Goal: Feedback & Contribution: Leave review/rating

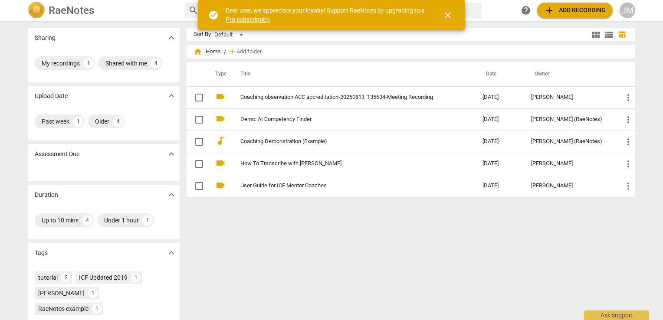
click at [448, 15] on span "close" at bounding box center [448, 15] width 10 height 10
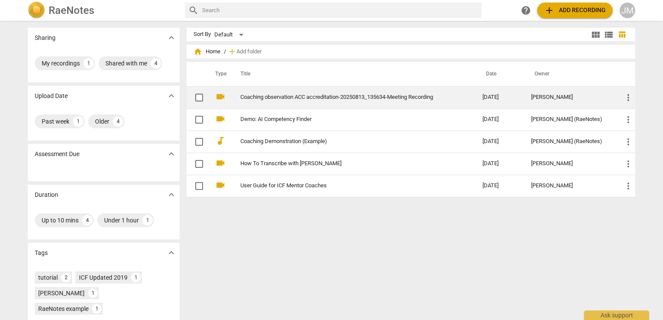
click at [262, 96] on link "Coaching observation ACC accreditation-20250813_135634-Meeting Recording" at bounding box center [346, 97] width 211 height 7
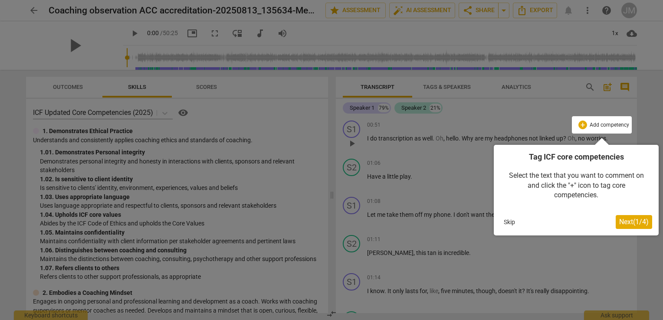
click at [442, 228] on div at bounding box center [331, 160] width 663 height 320
click at [337, 7] on div at bounding box center [331, 160] width 663 height 320
click at [508, 221] on button "Skip" at bounding box center [510, 222] width 18 height 13
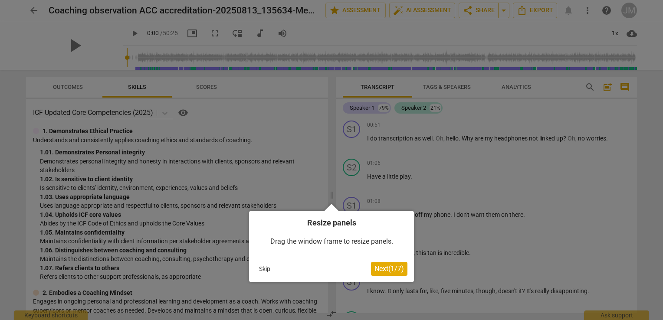
click at [386, 267] on span "Next ( 1 / 7 )" at bounding box center [390, 269] width 30 height 8
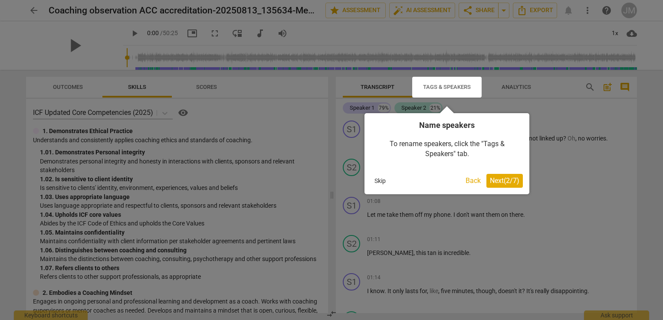
click at [506, 180] on span "Next ( 2 / 7 )" at bounding box center [505, 181] width 30 height 8
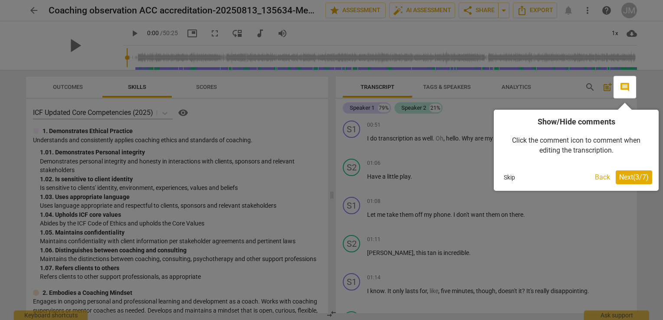
click at [631, 176] on span "Next ( 3 / 7 )" at bounding box center [635, 177] width 30 height 8
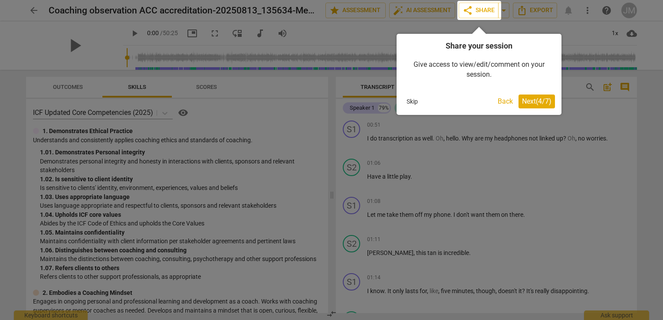
click at [530, 104] on span "Next ( 4 / 7 )" at bounding box center [537, 101] width 30 height 8
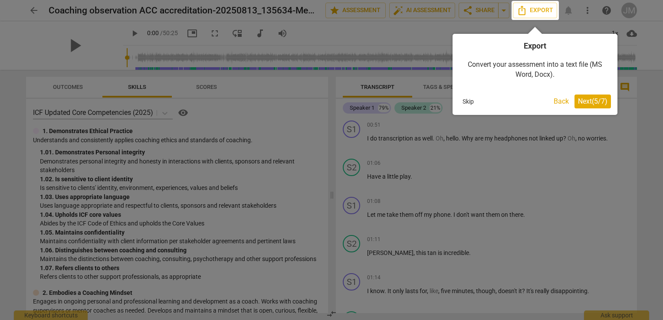
click at [599, 101] on span "Next ( 5 / 7 )" at bounding box center [593, 101] width 30 height 8
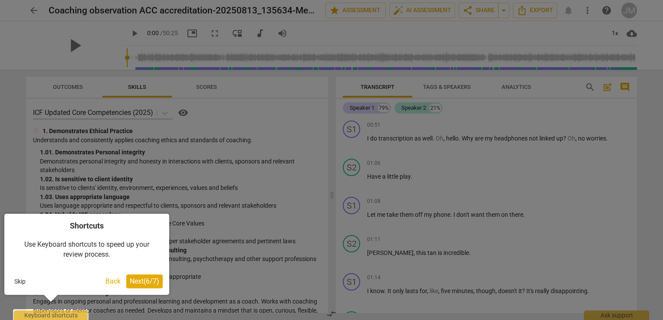
click at [137, 280] on span "Next ( 6 / 7 )" at bounding box center [145, 281] width 30 height 8
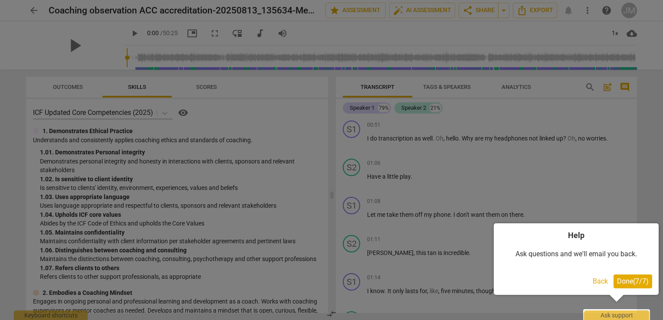
click at [636, 281] on span "Done ( 7 / 7 )" at bounding box center [633, 281] width 32 height 8
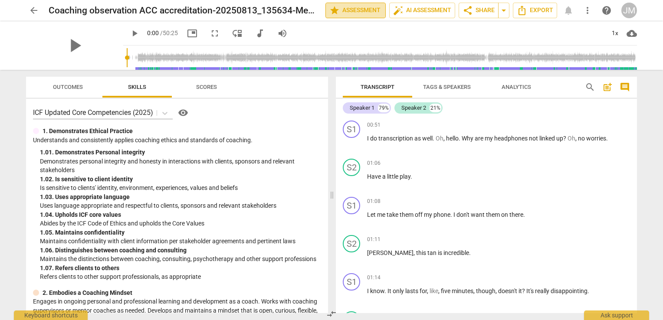
click at [346, 11] on span "star Assessment" at bounding box center [356, 10] width 53 height 10
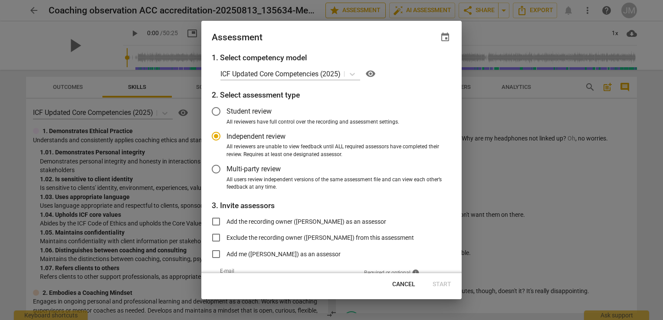
radio input "false"
click at [262, 168] on span "Multi-party review" at bounding box center [254, 169] width 54 height 10
click at [227, 168] on input "Multi-party review" at bounding box center [216, 169] width 21 height 21
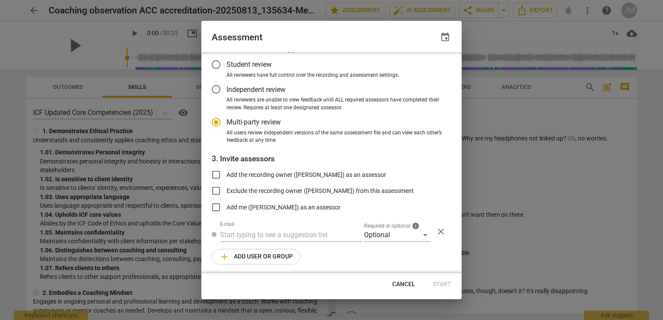
scroll to position [48, 0]
click at [248, 232] on input "text" at bounding box center [291, 234] width 142 height 14
drag, startPoint x: 248, startPoint y: 232, endPoint x: 391, endPoint y: 152, distance: 163.4
click at [391, 152] on h3 "3. Invite assessors" at bounding box center [332, 157] width 240 height 11
click at [404, 232] on div "Optional" at bounding box center [397, 234] width 66 height 14
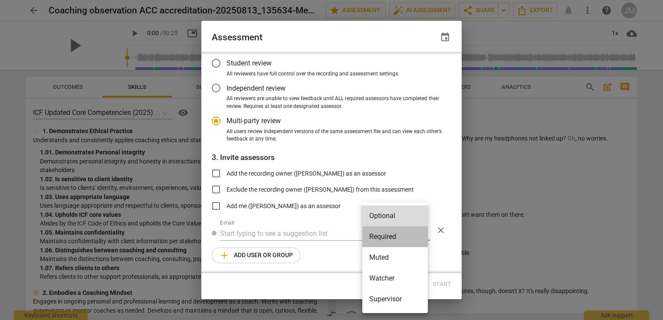
click at [390, 234] on li "Required" at bounding box center [396, 237] width 66 height 21
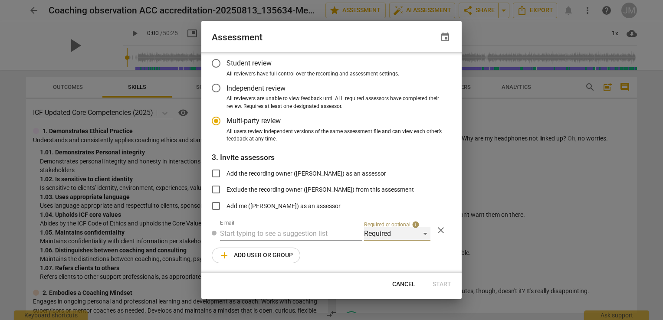
click at [390, 234] on div "Required" at bounding box center [397, 234] width 66 height 14
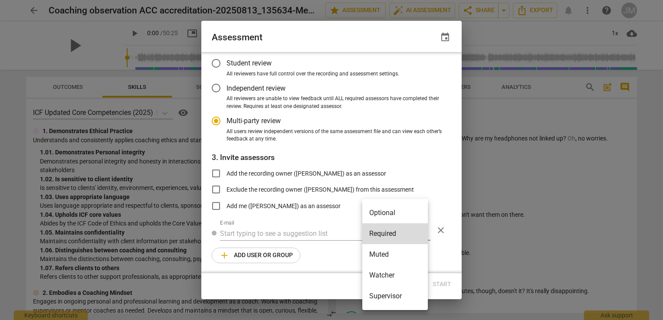
click at [390, 234] on li "Required" at bounding box center [396, 234] width 66 height 21
radio input "false"
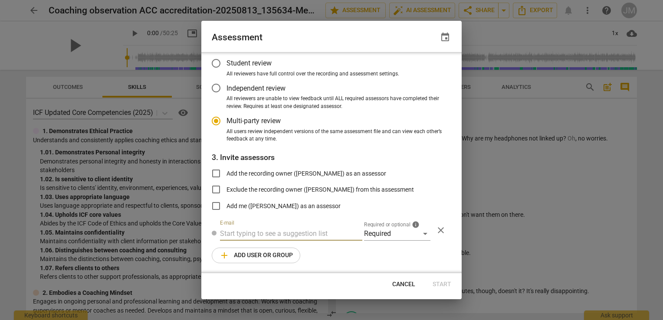
paste input "[EMAIL_ADDRESS][DOMAIN_NAME]"
type input "[EMAIL_ADDRESS][DOMAIN_NAME]"
radio input "false"
click at [215, 171] on input "Add the recording owner ([PERSON_NAME]) as an assessor" at bounding box center [216, 173] width 21 height 21
checkbox input "true"
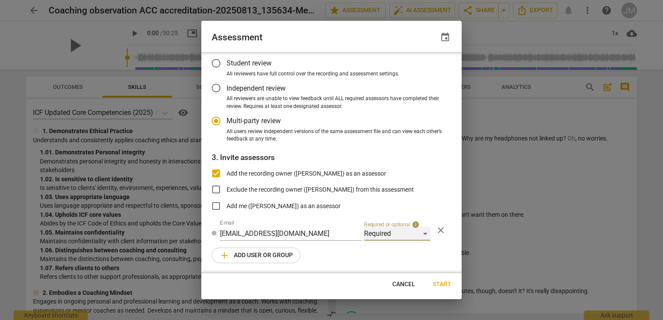
click at [420, 235] on div "Required" at bounding box center [397, 234] width 66 height 14
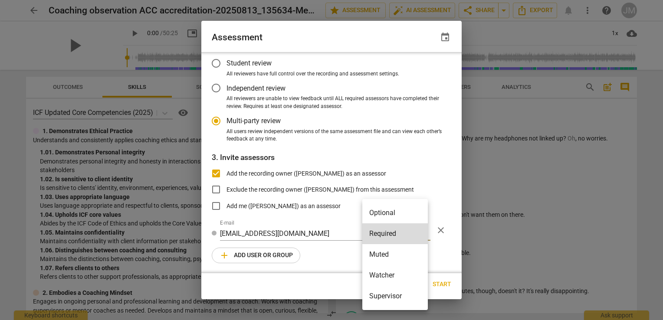
click at [420, 235] on li "Required" at bounding box center [396, 234] width 66 height 21
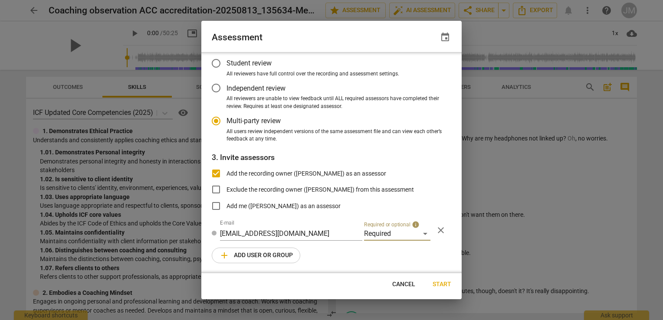
click at [252, 252] on span "add Add user or group" at bounding box center [256, 256] width 74 height 10
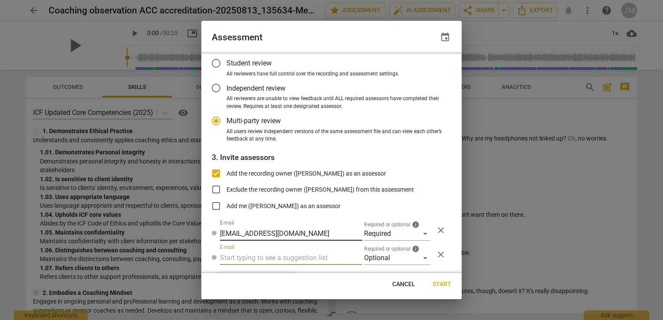
radio input "false"
drag, startPoint x: 303, startPoint y: 231, endPoint x: 221, endPoint y: 235, distance: 83.0
click at [221, 235] on input "[EMAIL_ADDRESS][DOMAIN_NAME]" at bounding box center [291, 234] width 142 height 14
radio input "false"
paste input "[EMAIL_ADDRESS][DOMAIN_NAME]"
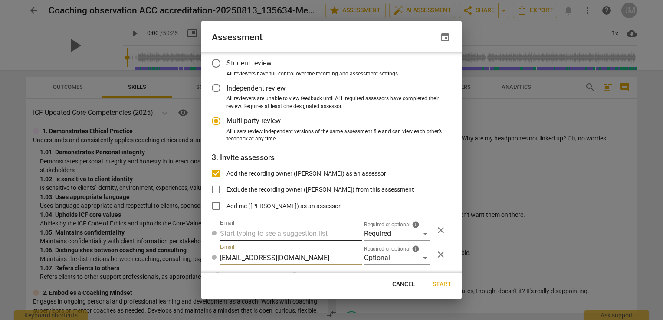
type input "[EMAIL_ADDRESS][DOMAIN_NAME]"
radio input "false"
click at [259, 232] on input "text" at bounding box center [291, 234] width 142 height 14
type input "[EMAIL_ADDRESS][DOMAIN_NAME]"
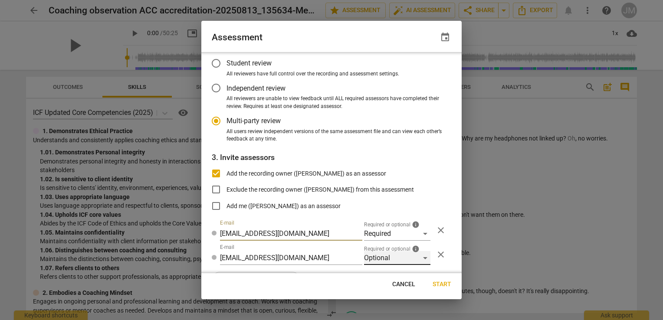
click at [425, 258] on div "Optional" at bounding box center [397, 258] width 66 height 14
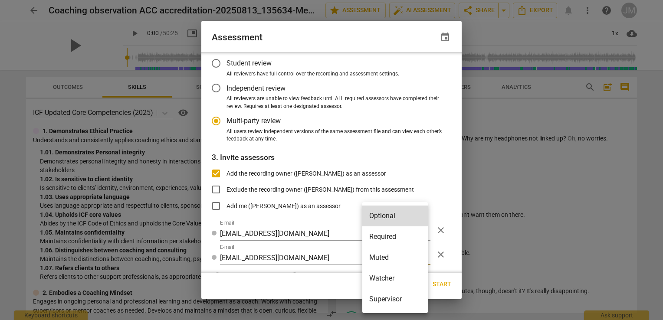
click at [412, 241] on li "Required" at bounding box center [396, 237] width 66 height 21
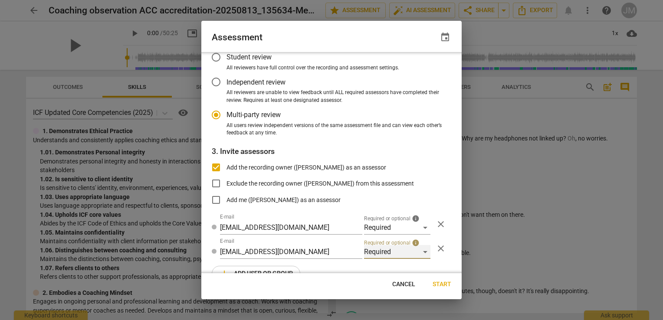
radio input "false"
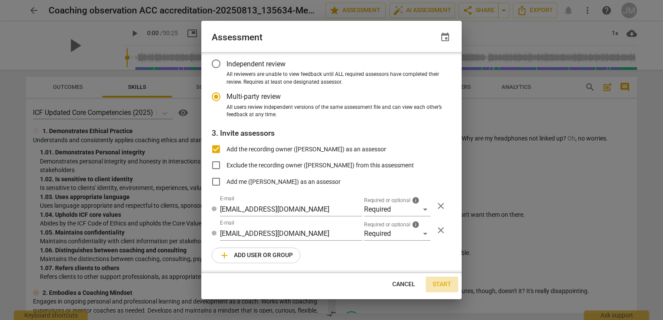
click at [440, 284] on span "Start" at bounding box center [442, 284] width 19 height 9
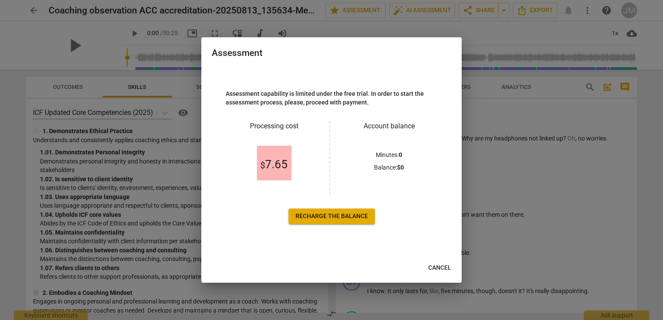
click at [337, 216] on span "Recharge the balance" at bounding box center [332, 216] width 73 height 9
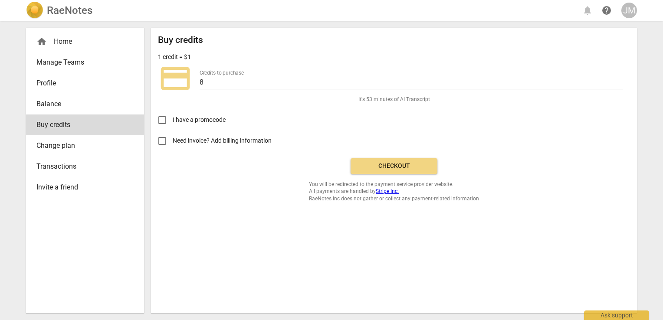
click at [421, 166] on span "Checkout" at bounding box center [394, 166] width 73 height 9
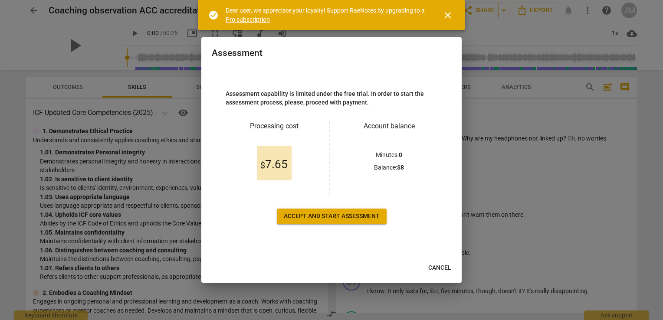
click at [266, 14] on div "Dear user, we appreciate your loyalty! Support RaeNotes by upgrading to a Pro s…" at bounding box center [326, 15] width 201 height 18
click at [266, 20] on link "Pro subscription" at bounding box center [248, 19] width 44 height 7
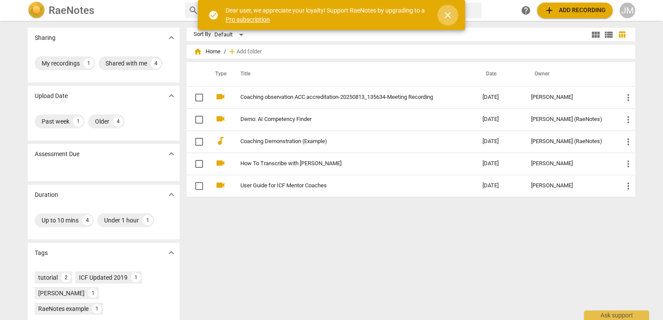
click at [452, 15] on span "close" at bounding box center [448, 15] width 10 height 10
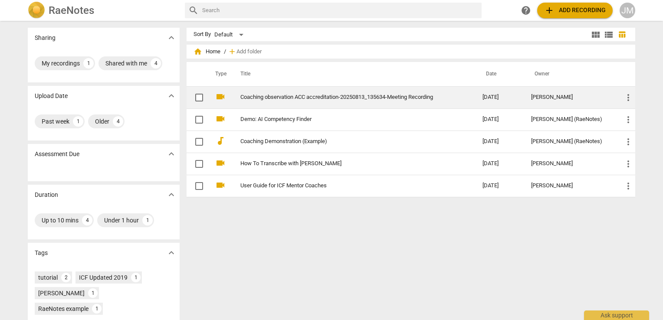
click at [320, 95] on link "Coaching observation ACC accreditation-20250813_135634-Meeting Recording" at bounding box center [346, 97] width 211 height 7
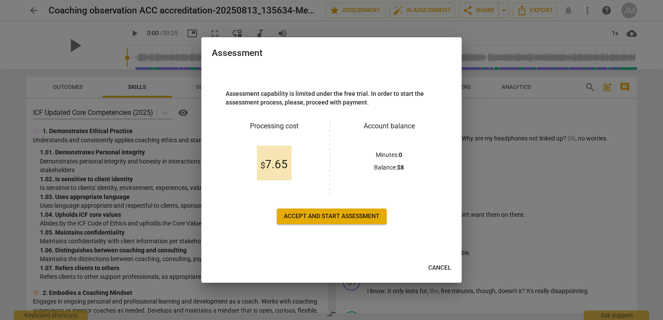
click at [443, 270] on span "Cancel" at bounding box center [440, 268] width 23 height 9
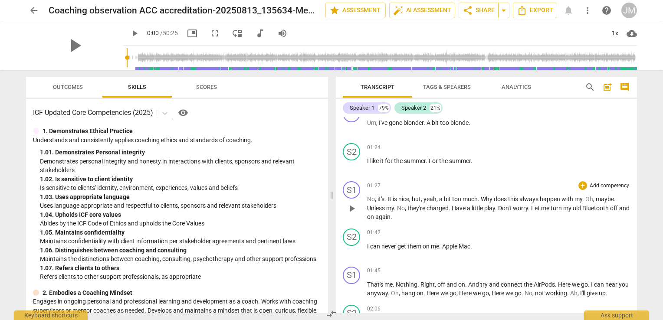
scroll to position [260, 0]
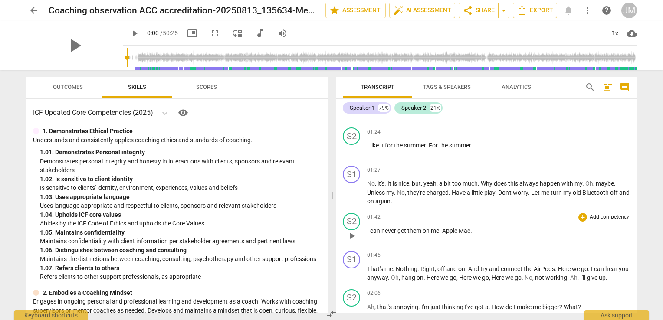
click at [602, 214] on p "Add competency" at bounding box center [609, 218] width 41 height 8
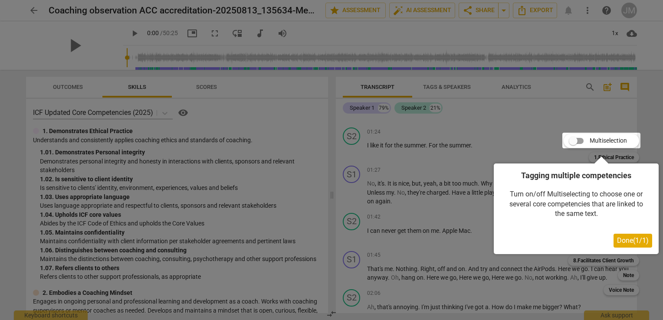
click at [633, 244] on span "Done ( 1 / 1 )" at bounding box center [633, 241] width 32 height 8
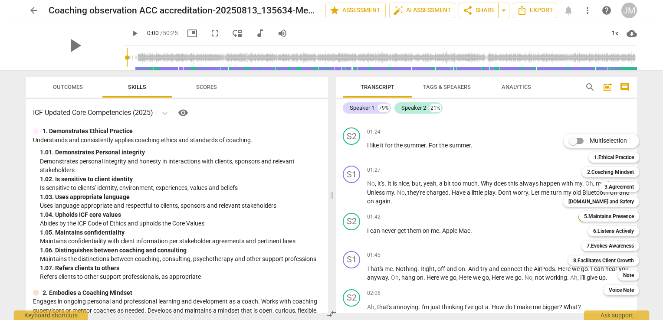
click at [435, 189] on div at bounding box center [331, 160] width 663 height 320
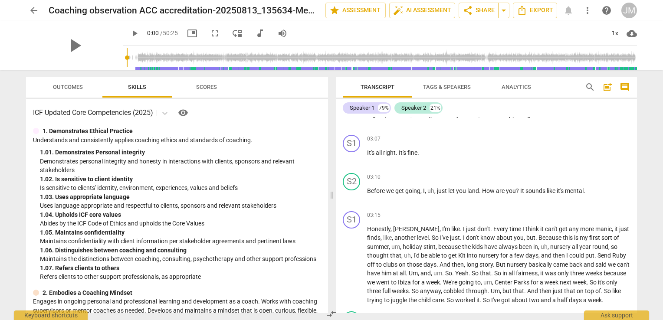
scroll to position [955, 0]
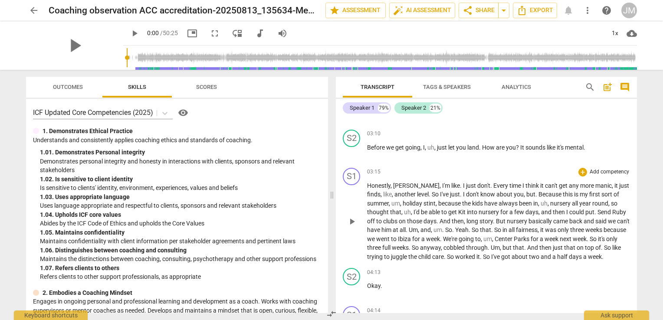
click at [592, 168] on p "Add competency" at bounding box center [609, 172] width 41 height 8
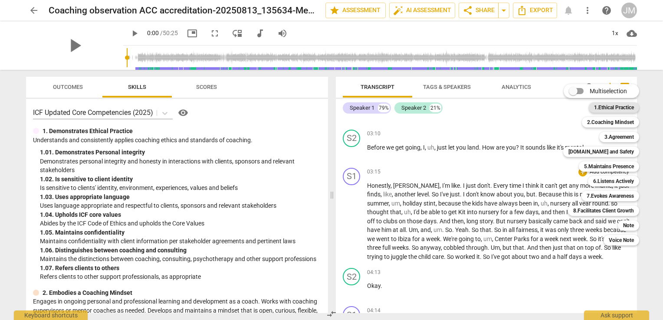
click at [615, 105] on b "1.Ethical Practice" at bounding box center [614, 107] width 40 height 10
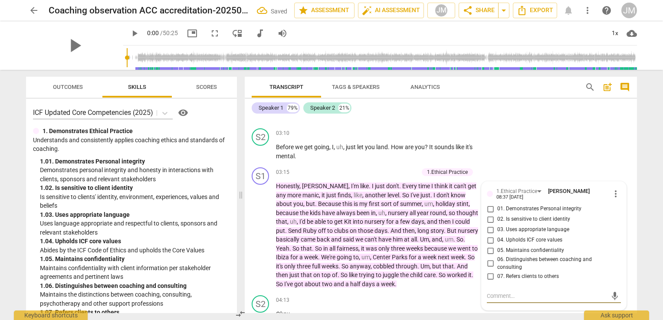
scroll to position [954, 0]
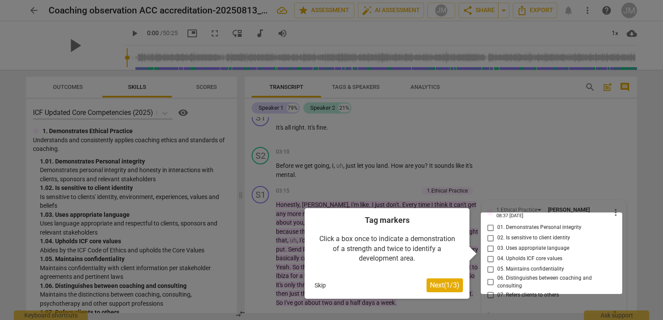
click at [545, 232] on div at bounding box center [552, 254] width 142 height 82
click at [489, 232] on div at bounding box center [552, 254] width 142 height 82
click at [448, 288] on span "Next ( 1 / 3 )" at bounding box center [445, 285] width 30 height 8
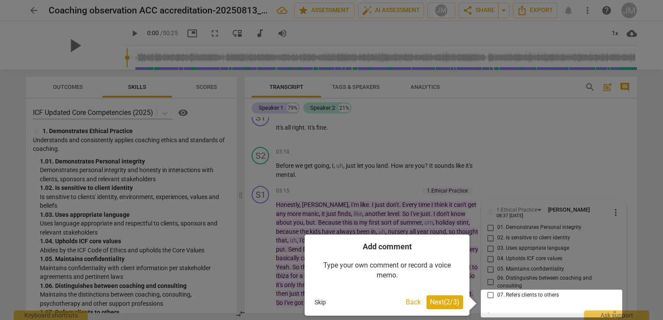
click at [448, 298] on span "Next ( 2 / 3 )" at bounding box center [445, 302] width 30 height 8
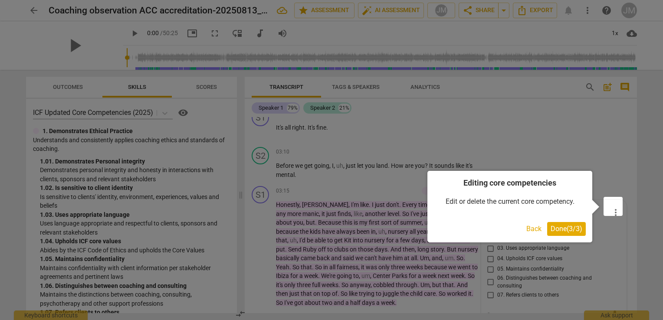
click at [578, 228] on span "Done ( 3 / 3 )" at bounding box center [567, 229] width 32 height 8
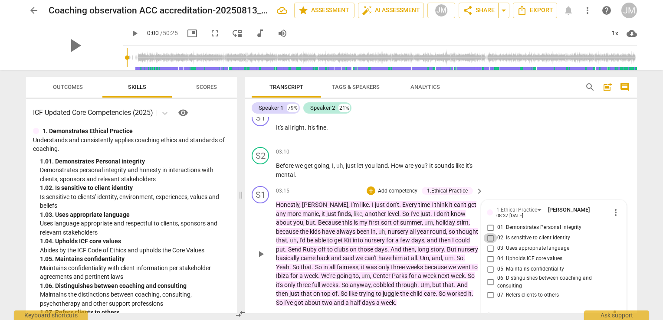
click at [488, 233] on input "02. Is sensitive to client identity" at bounding box center [491, 238] width 14 height 10
checkbox input "true"
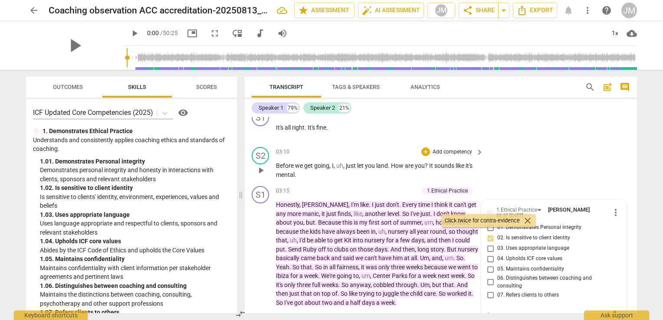
click at [557, 159] on div "S2 play_arrow pause 03:10 + Add competency keyboard_arrow_right Before we get g…" at bounding box center [441, 163] width 392 height 39
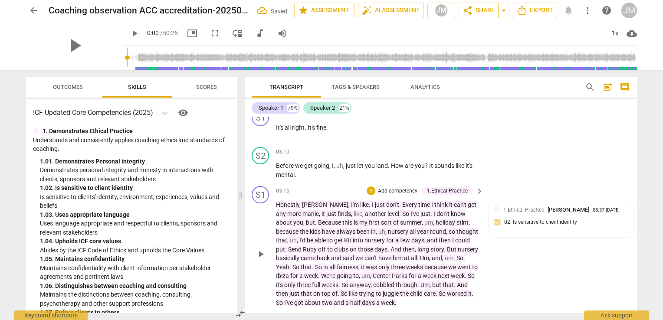
click at [462, 186] on div "+ Add competency 1.Ethical Practice" at bounding box center [420, 191] width 106 height 10
drag, startPoint x: 462, startPoint y: 183, endPoint x: 466, endPoint y: 165, distance: 18.7
click at [466, 165] on div "S1 play_arrow pause 00:51 + Add competency keyboard_arrow_right I do transcript…" at bounding box center [441, 215] width 392 height 196
click at [508, 254] on div "S1 play_arrow pause 03:15 + Add competency 1.Ethical Practice keyboard_arrow_ri…" at bounding box center [441, 247] width 392 height 128
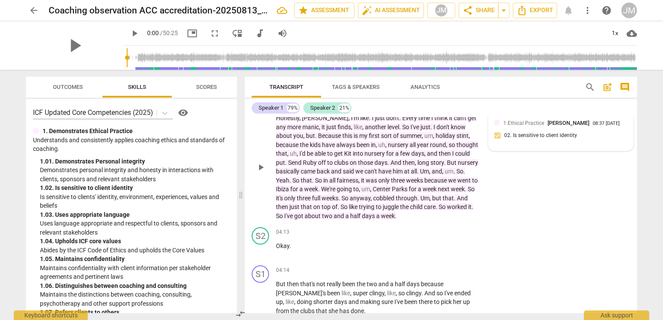
scroll to position [998, 0]
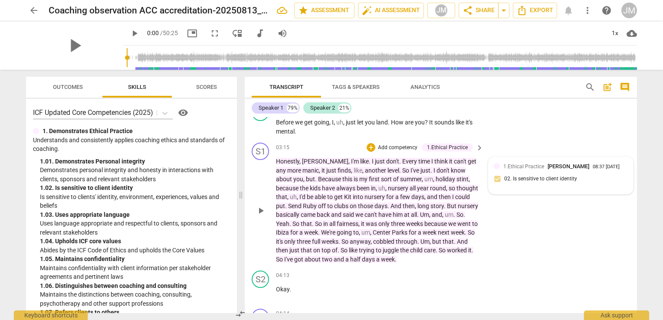
click at [527, 170] on div "1.Ethical Practice [PERSON_NAME] 08:37 [DATE] 02. Is sensitive to client identi…" at bounding box center [561, 175] width 134 height 26
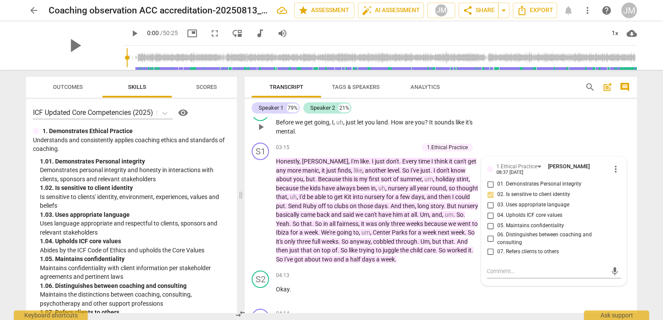
drag, startPoint x: 491, startPoint y: 158, endPoint x: 489, endPoint y: 129, distance: 29.2
click at [489, 129] on div "S1 play_arrow pause 00:51 + Add competency keyboard_arrow_right I do transcript…" at bounding box center [441, 215] width 392 height 196
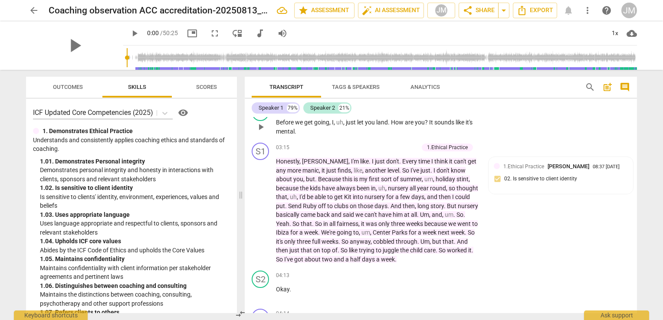
drag, startPoint x: 493, startPoint y: 158, endPoint x: 493, endPoint y: 132, distance: 26.9
click at [493, 132] on div "S1 play_arrow pause 00:51 + Add competency keyboard_arrow_right I do transcript…" at bounding box center [441, 215] width 392 height 196
click at [539, 177] on div "1.Ethical Practice [PERSON_NAME] 08:37 [DATE] 02. Is sensitive to client identi…" at bounding box center [561, 175] width 134 height 26
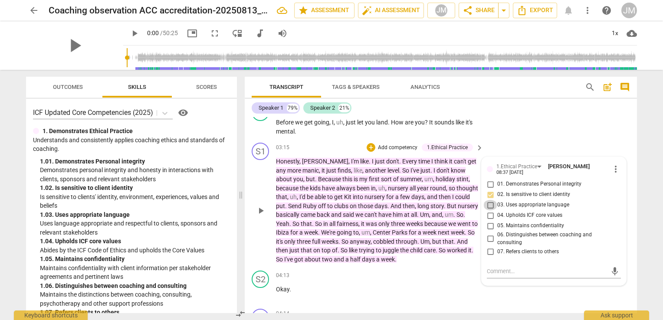
click at [490, 201] on input "03. Uses appropriate language" at bounding box center [491, 205] width 14 height 10
checkbox input "true"
click at [521, 267] on textarea at bounding box center [547, 271] width 120 height 8
type textarea "T"
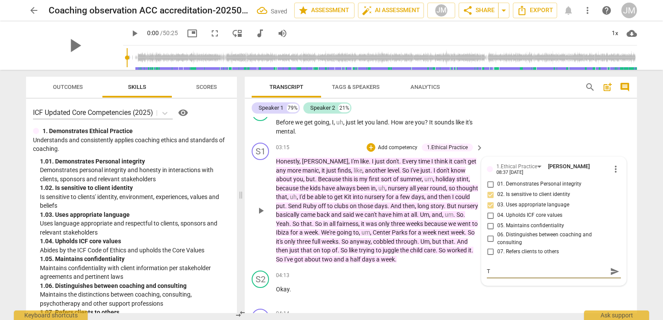
type textarea "Th"
type textarea "The"
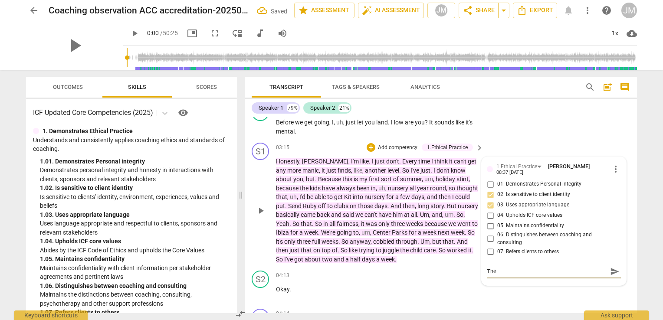
type textarea "The"
type textarea "The p"
type textarea "The pr"
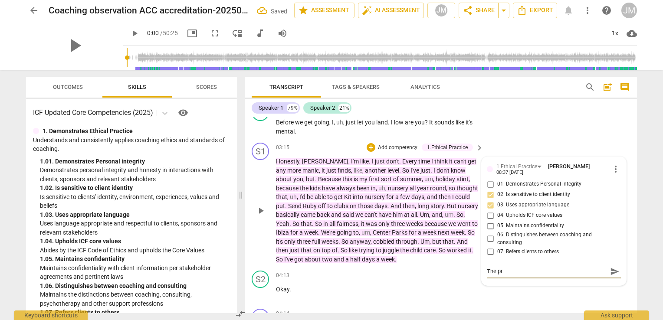
type textarea "The pre"
type textarea "The prev"
type textarea "The previ"
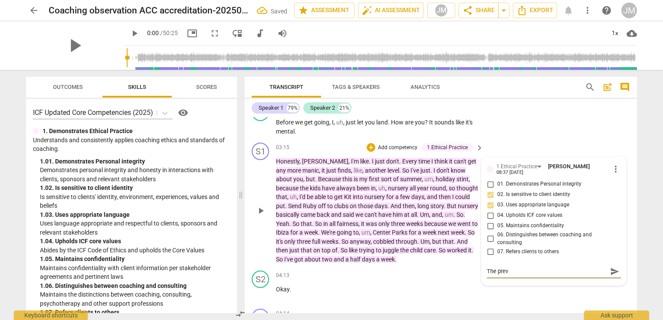
type textarea "The previ"
type textarea "The previo"
type textarea "The previou"
type textarea "The previous"
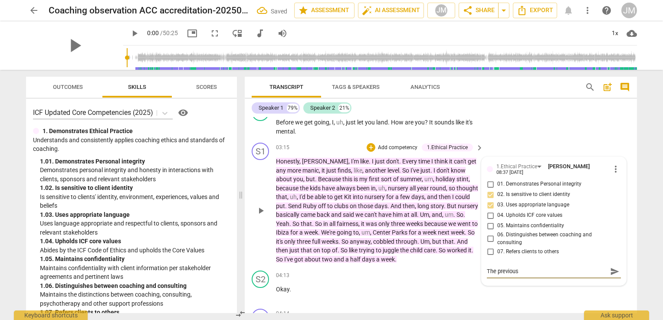
type textarea "The previous"
type textarea "The previous a"
type textarea "The previous ac"
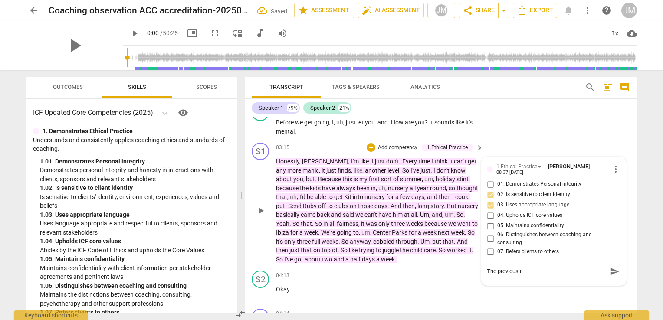
type textarea "The previous ac"
type textarea "The previous ack"
type textarea "The previous ackn"
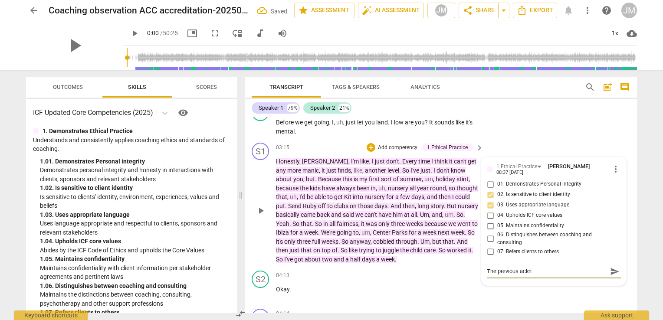
type textarea "The previous ackno"
type textarea "The previous acknow"
type textarea "The previous acknowl"
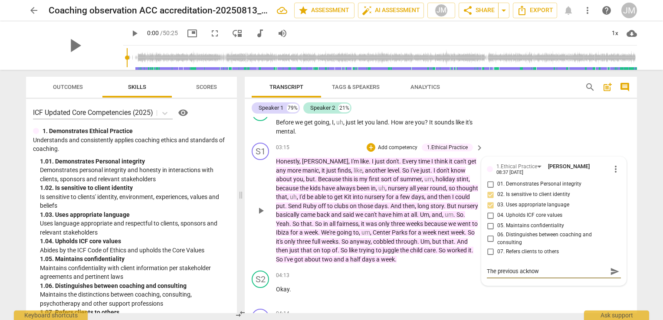
type textarea "The previous acknowl"
type textarea "The previous acknowle"
type textarea "The previous acknowled"
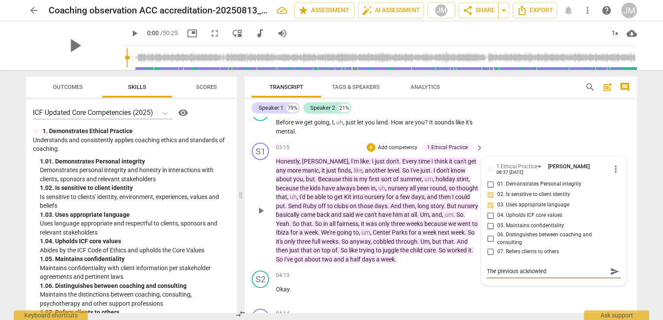
type textarea "The previous acknowledg"
type textarea "The previous acknowledge"
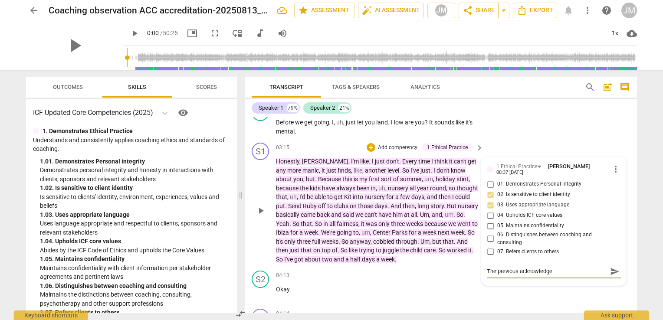
type textarea "The previous acknowledge"
type textarea "The previous acknowledge m"
type textarea "The previous acknowledge me"
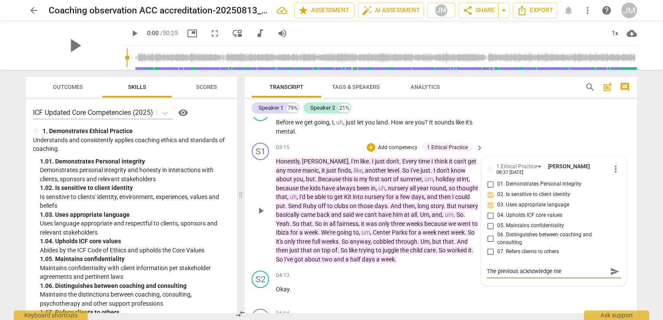
type textarea "The previous acknowledge men"
type textarea "The previous acknowledge me"
type textarea "The previous acknowledge m"
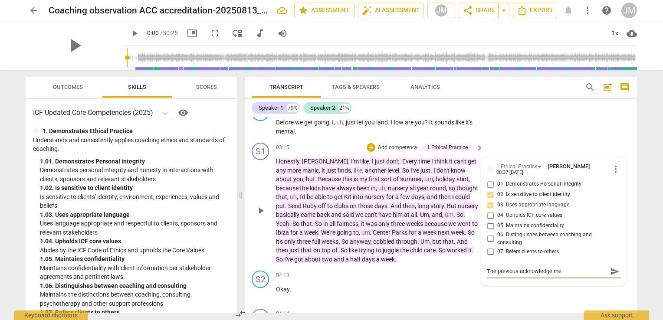
type textarea "The previous acknowledge m"
type textarea "The previous acknowledge"
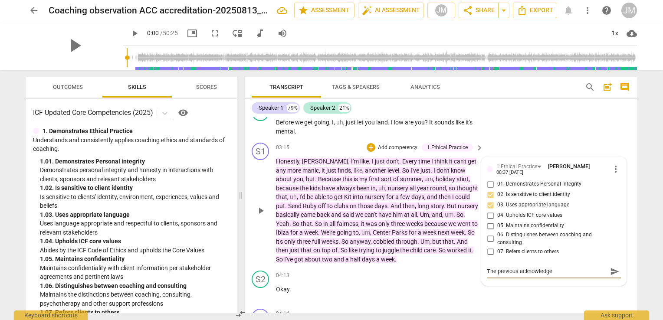
type textarea "The previous acknowledg"
type textarea "The previous acknowledgm"
type textarea "The previous acknowledgme"
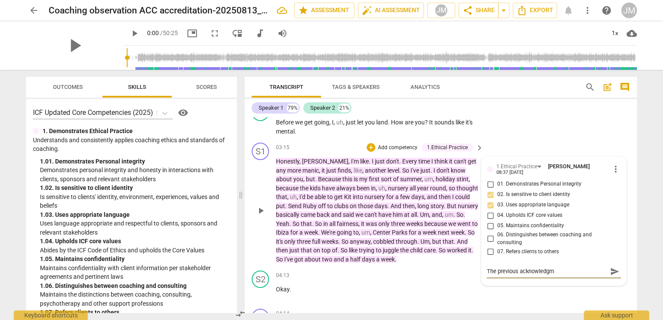
type textarea "The previous acknowledgme"
type textarea "The previous acknowledgmen"
type textarea "The previous acknowledgment"
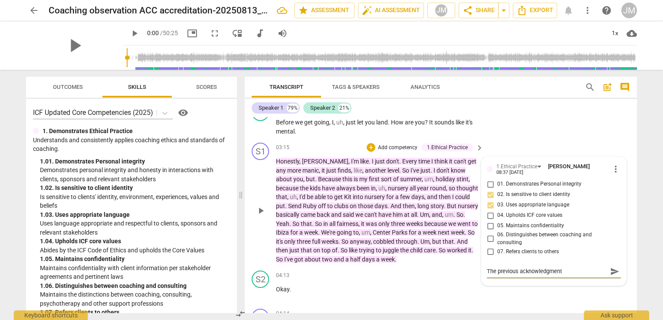
type textarea "The previous acknowledgment"
type textarea "The previous acknowledgment o"
type textarea "The previous acknowledgment of"
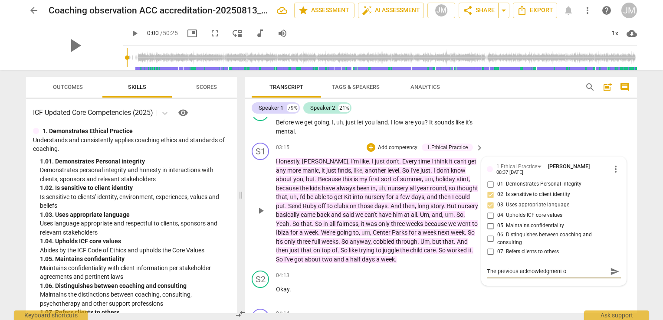
type textarea "The previous acknowledgment of"
type textarea "The previous acknowledgment of '"
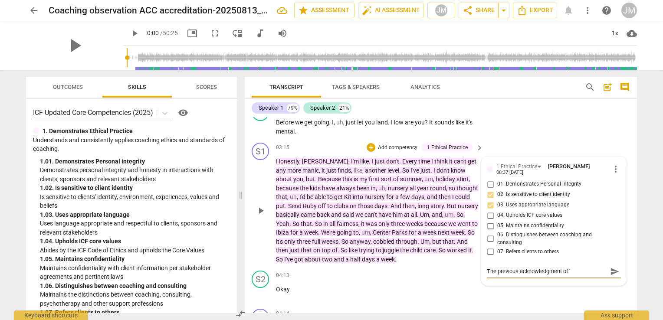
type textarea "The previous acknowledgment of 'h"
type textarea "The previous acknowledgment of 'ho"
type textarea "The previous acknowledgment of 'how"
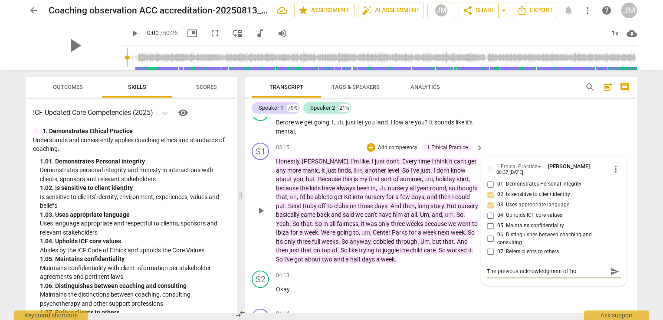
type textarea "The previous acknowledgment of 'how"
type textarea "The previous acknowledgment of 'how a"
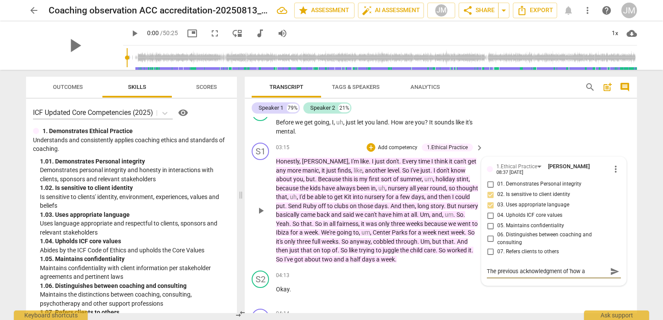
type textarea "The previous acknowledgment of 'how ar"
type textarea "The previous acknowledgment of 'how are"
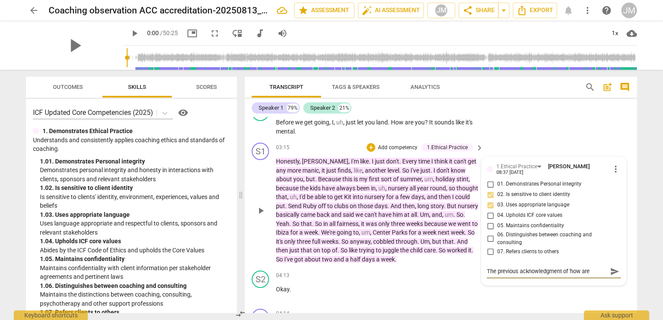
type textarea "The previous acknowledgment of 'how are"
type textarea "The previous acknowledgment of 'how are y"
type textarea "The previous acknowledgment of 'how are yo"
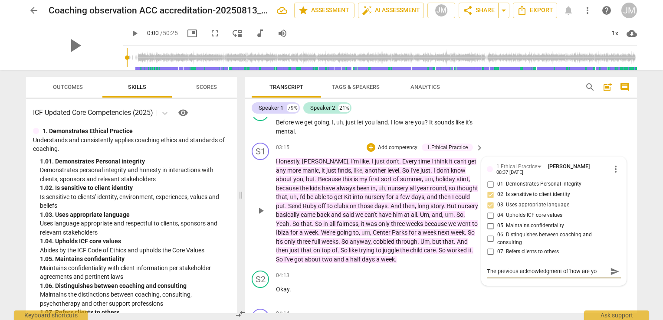
type textarea "The previous acknowledgment of 'how are you"
type textarea "The previous acknowledgment of 'how are you?"
type textarea "The previous acknowledgment of 'how are you?'"
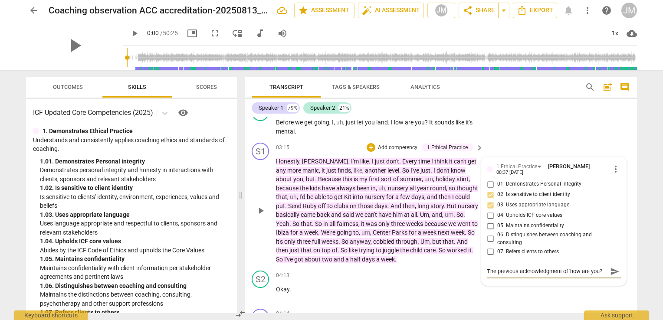
type textarea "The previous acknowledgment of 'how are you?'"
type textarea "The previous acknowledgment of 'how are you?' o"
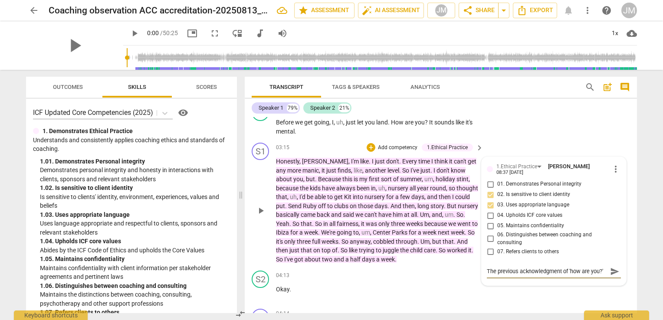
scroll to position [7, 0]
type textarea "The previous acknowledgment of 'how are you?' o["
type textarea "The previous acknowledgment of 'how are you?' o[e"
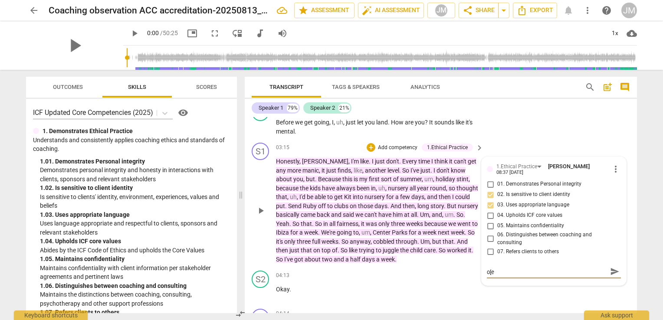
type textarea "The previous acknowledgment of 'how are you?' o["
type textarea "The previous acknowledgment of 'how are you?' o"
type textarea "The previous acknowledgment of 'how are you?'"
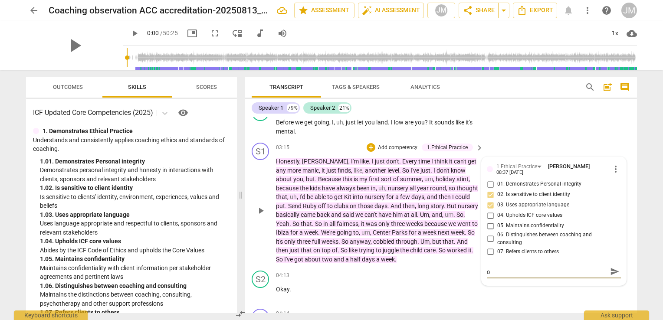
type textarea "The previous acknowledgment of 'how are you?'"
type textarea "The previous acknowledgment of 'how are you?"
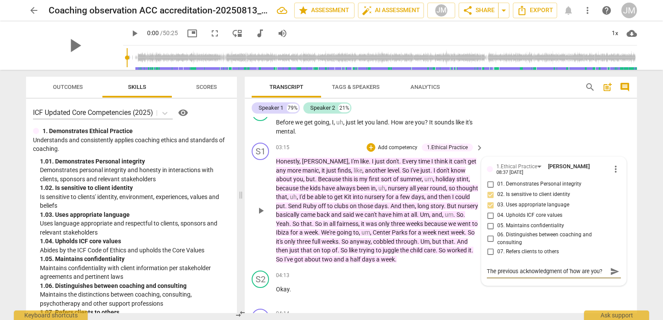
type textarea "The previous acknowledgment of 'how are you"
type textarea "The previous acknowledgment of 'how are yo"
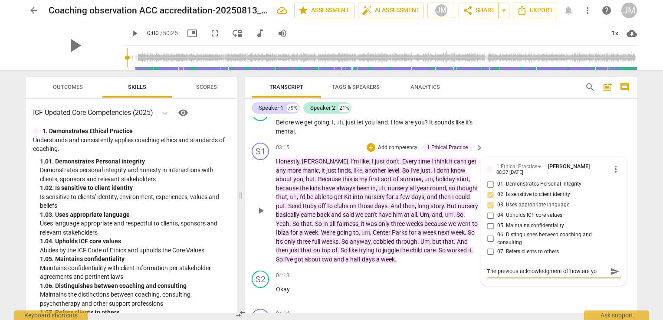
type textarea "The previous acknowledgment of 'how are y"
type textarea "The previous acknowledgment of 'how are"
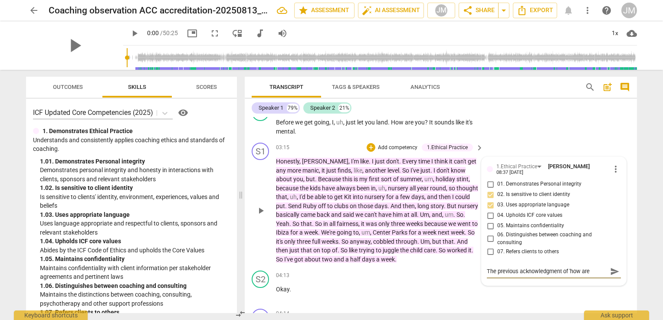
type textarea "The previous acknowledgment of 'how are"
type textarea "The previous acknowledgment of 'how ar"
type textarea "The previous acknowledgment of 'how a"
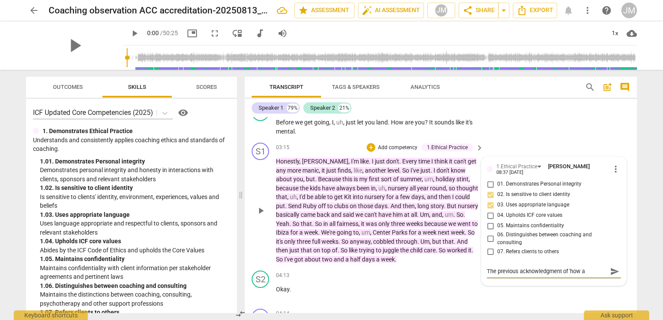
type textarea "The previous acknowledgment of 'how"
type textarea "The previous acknowledgment of 'ho"
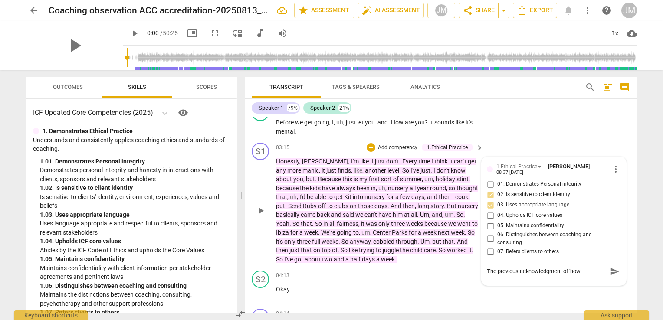
type textarea "The previous acknowledgment of 'ho"
type textarea "The previous acknowledgment of 'h"
type textarea "The previous acknowledgment of '"
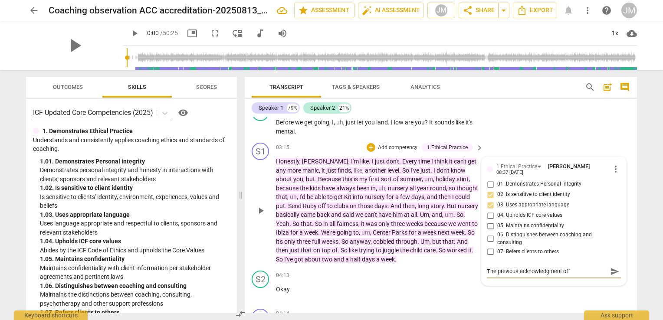
type textarea "The previous acknowledgment of"
type textarea "The previous acknowledgment of '"
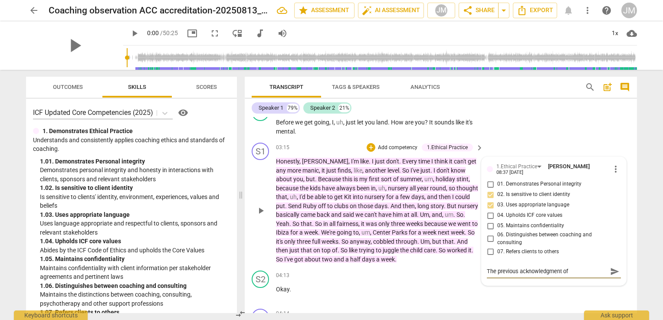
type textarea "The previous acknowledgment of '"
type textarea "The previous acknowledgment of ' h"
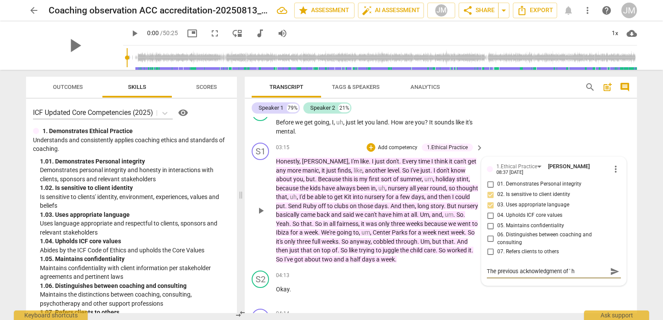
type textarea "The previous acknowledgment of ' ho"
type textarea "The previous acknowledgment of ' how"
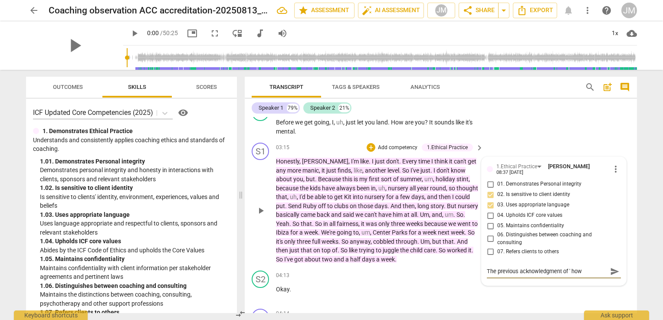
type textarea "The previous acknowledgment of ' how"
type textarea "The previous acknowledgment of ' how a"
type textarea "The previous acknowledgment of ' how ar"
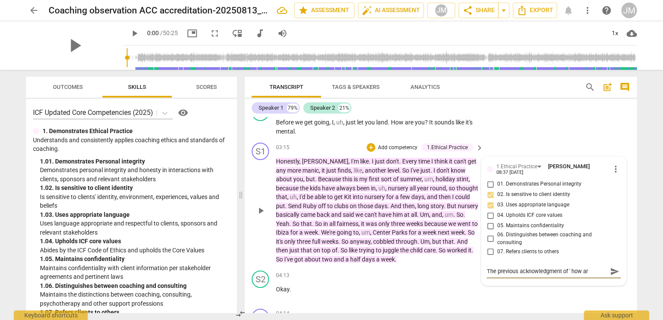
type textarea "The previous acknowledgment of ' how are"
type textarea "The previous acknowledgment of ' how are y"
type textarea "The previous acknowledgment of ' how are yo"
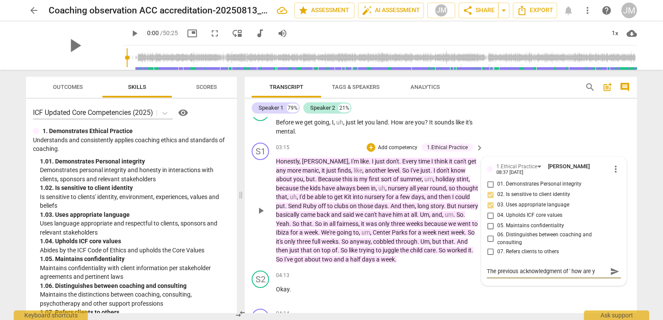
type textarea "The previous acknowledgment of ' how are yo"
type textarea "The previous acknowledgment of ' how are you"
type textarea "The previous acknowledgment of ' how are you?"
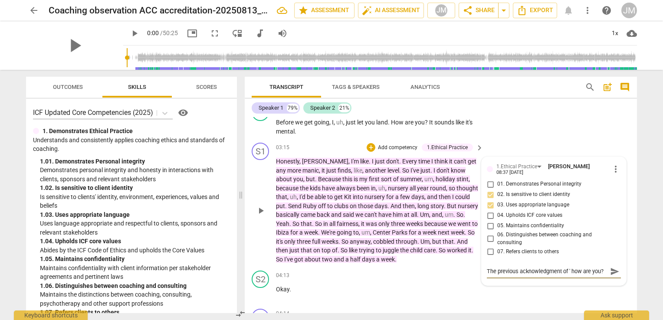
type textarea "The previous acknowledgment of ' how are you?'"
type textarea "The previous acknowledgment of ' how are you?' o"
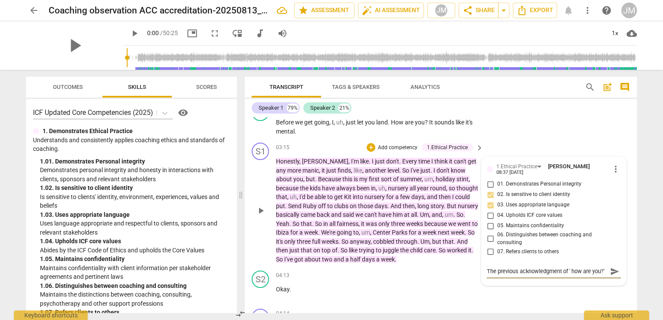
type textarea "The previous acknowledgment of ' how are you?' o"
type textarea "The previous acknowledgment of ' how are you?' op"
type textarea "The previous acknowledgment of ' how are you?' ope"
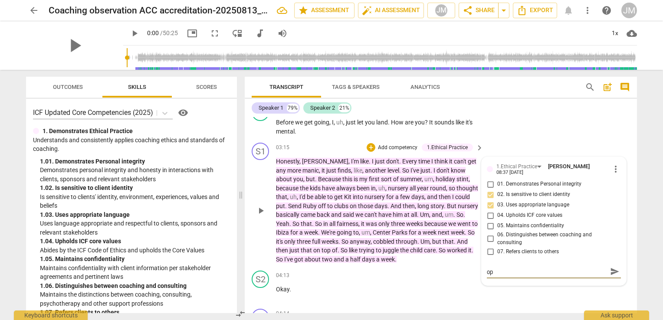
type textarea "The previous acknowledgment of ' how are you?' ope"
type textarea "The previous acknowledgment of ' how are you?' open"
type textarea "The previous acknowledgment of ' how are you?' opene"
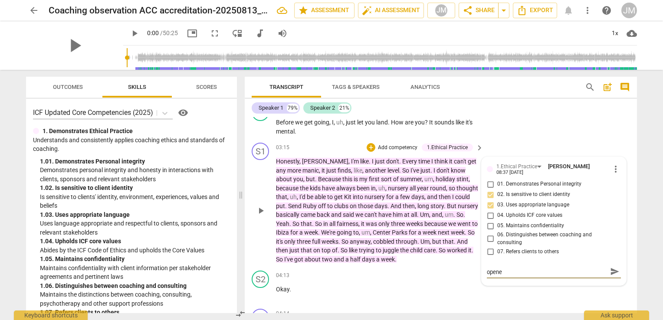
scroll to position [0, 0]
type textarea "The previous acknowledgment of ' how are you?' opened"
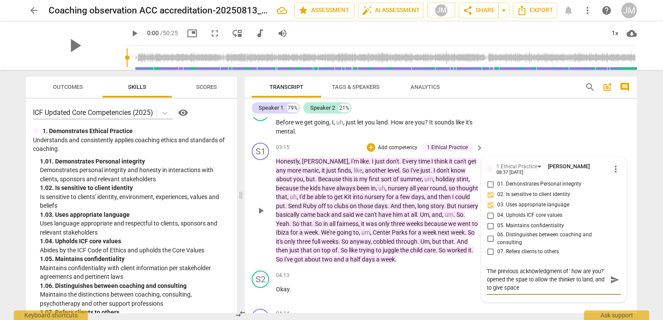
click at [525, 270] on textarea "The previous acknowledgment of ' how are you?' opened the spae to allow the thi…" at bounding box center [547, 279] width 120 height 25
click at [523, 270] on textarea "The previous acknowledgment of ' how are you?' opened the spae to allow the thi…" at bounding box center [547, 279] width 120 height 25
click at [545, 276] on textarea "The previous acknowledgment of ' how are you?' opened the space to allow the th…" at bounding box center [547, 279] width 120 height 25
drag, startPoint x: 546, startPoint y: 278, endPoint x: 485, endPoint y: 278, distance: 60.8
click at [485, 278] on div "1.Ethical Practice [PERSON_NAME] 08:37 [DATE] more_vert 01. Demonstrates Person…" at bounding box center [554, 229] width 145 height 145
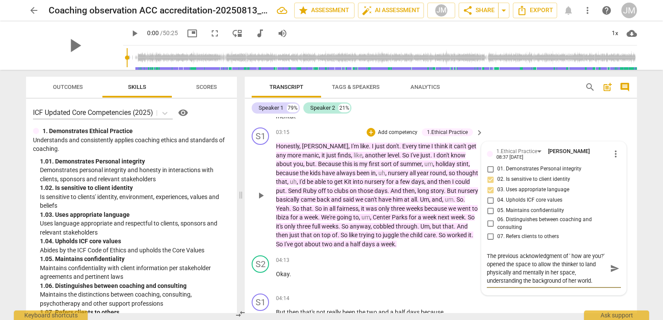
scroll to position [998, 0]
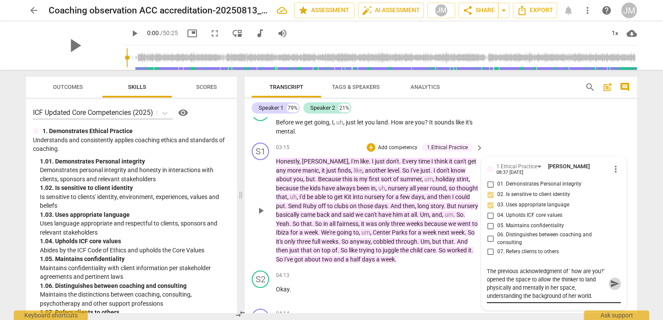
click at [613, 280] on span "send" at bounding box center [615, 285] width 10 height 10
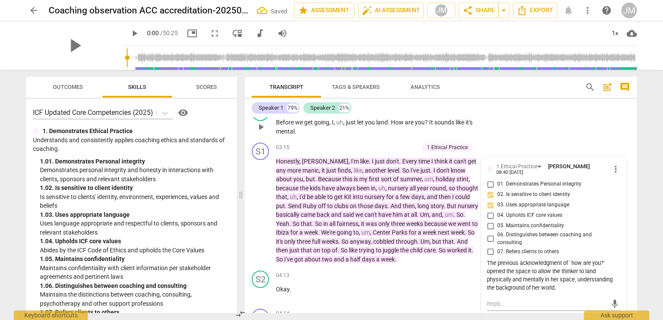
click at [559, 131] on div "S2 play_arrow pause 03:10 + Add competency keyboard_arrow_right Before we get g…" at bounding box center [441, 119] width 392 height 39
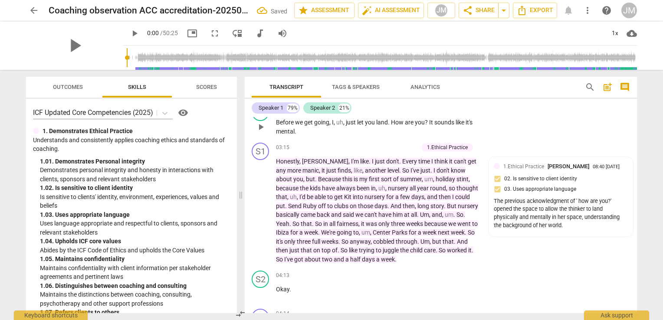
click at [557, 131] on div "S2 play_arrow pause 03:10 + Add competency keyboard_arrow_right Before we get g…" at bounding box center [441, 119] width 392 height 39
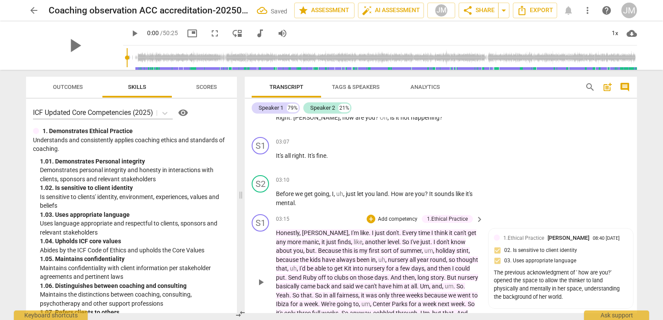
scroll to position [911, 0]
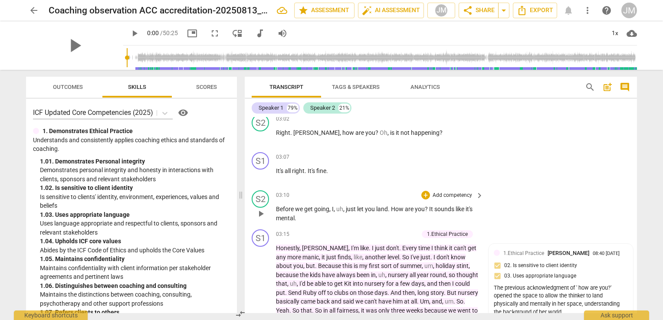
click at [457, 192] on p "Add competency" at bounding box center [452, 196] width 41 height 8
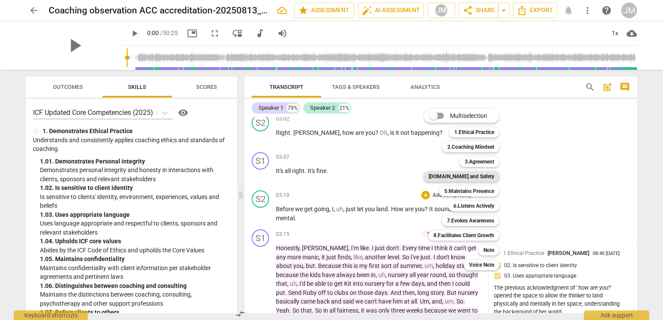
click at [472, 178] on b "[DOMAIN_NAME] and Safety" at bounding box center [462, 176] width 66 height 10
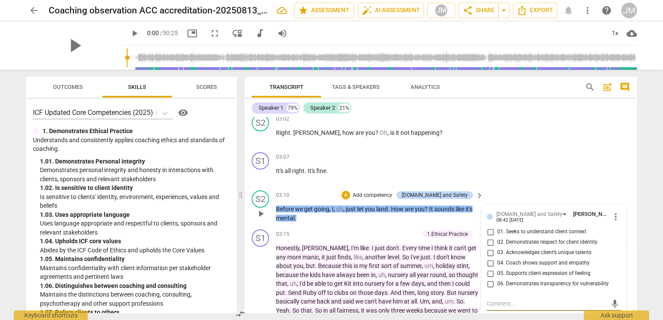
click at [488, 258] on input "04. Coach shows support and empathy" at bounding box center [491, 263] width 14 height 10
click at [507, 300] on textarea at bounding box center [547, 304] width 120 height 8
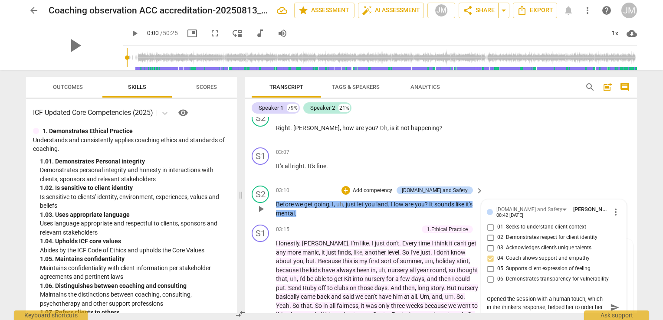
click at [610, 303] on span "send" at bounding box center [615, 308] width 10 height 10
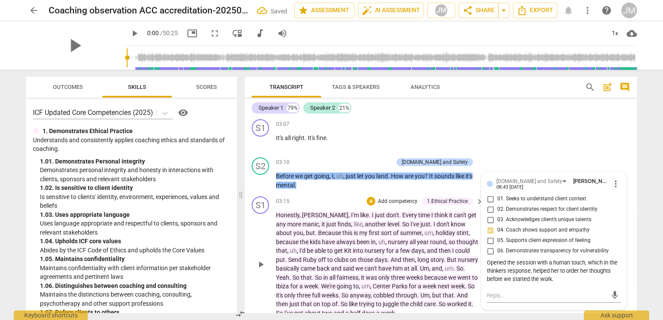
scroll to position [959, 0]
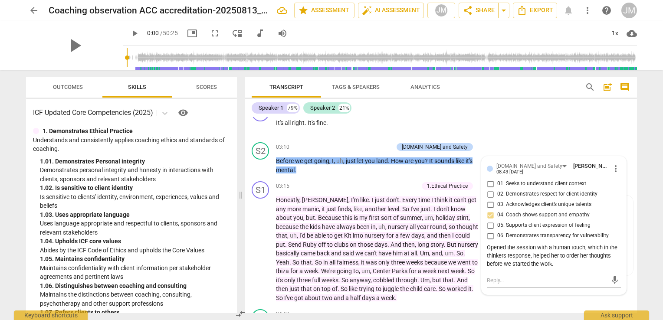
click at [547, 114] on div "Speaker 1 79% Speaker 2 21%" at bounding box center [441, 108] width 379 height 15
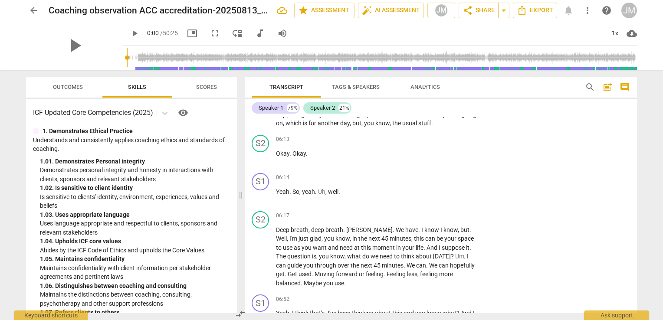
scroll to position [1697, 0]
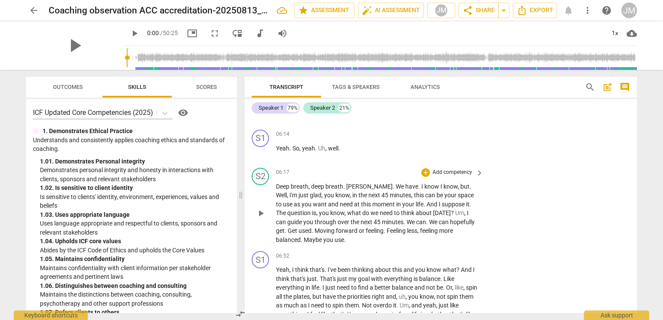
click at [451, 169] on p "Add competency" at bounding box center [452, 173] width 41 height 8
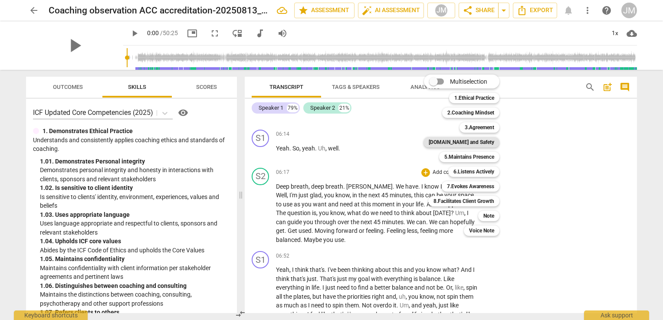
click at [479, 144] on b "[DOMAIN_NAME] and Safety" at bounding box center [462, 142] width 66 height 10
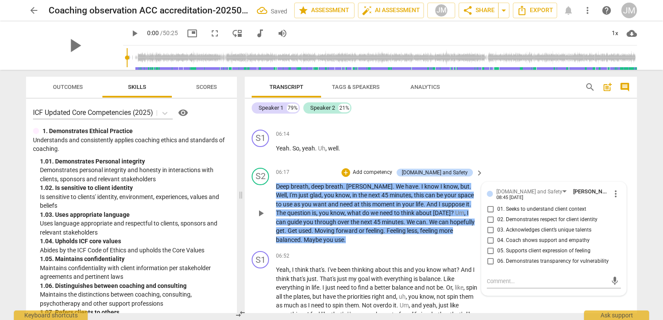
click at [509, 247] on span "05. Supports client expression of feeling" at bounding box center [544, 251] width 93 height 8
click at [498, 246] on input "05. Supports client expression of feeling" at bounding box center [491, 251] width 14 height 10
click at [506, 277] on textarea at bounding box center [547, 281] width 120 height 8
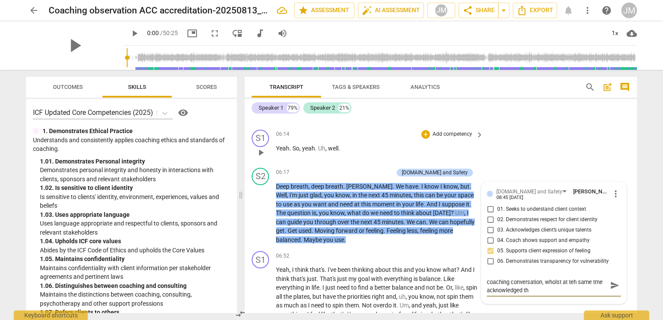
scroll to position [0, 0]
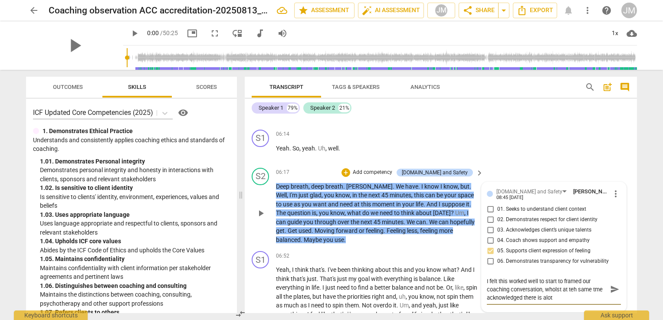
click at [556, 277] on textarea "I felt this worked well to start to framed our coaching conversation, wholst at…" at bounding box center [547, 289] width 120 height 25
click at [548, 277] on textarea "I felt this worked well to start to framed our coaching conversation, wholst at…" at bounding box center [547, 289] width 120 height 25
click at [572, 277] on textarea "I felt this worked well to start to framed our coaching conversation, wholst at…" at bounding box center [547, 289] width 120 height 25
click at [596, 277] on textarea "I felt this worked well to start to framed our coaching conversation, wholst at…" at bounding box center [547, 289] width 120 height 25
click at [554, 277] on textarea "I felt this worked well to start to framed our coaching conversation, wholst at…" at bounding box center [547, 289] width 120 height 25
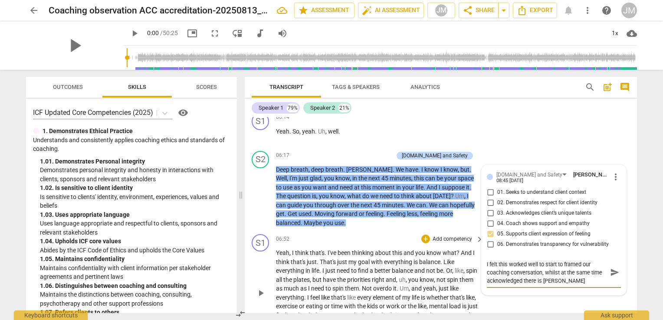
scroll to position [1741, 0]
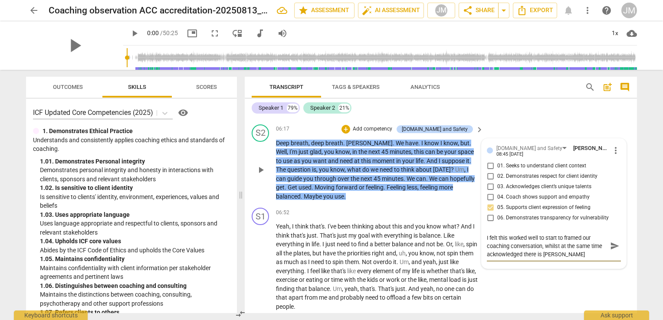
drag, startPoint x: 578, startPoint y: 238, endPoint x: 522, endPoint y: 235, distance: 56.1
click at [522, 235] on textarea "I felt this worked well to start to framed our coaching conversation, whilst at…" at bounding box center [547, 246] width 120 height 25
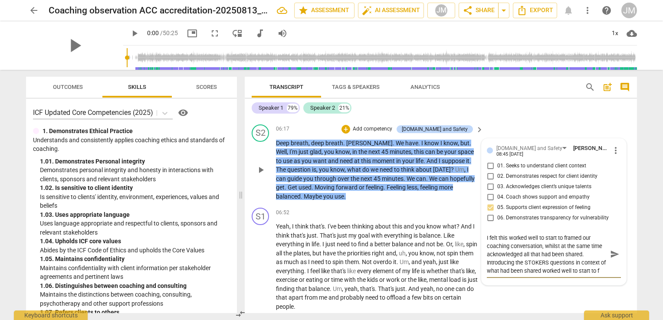
scroll to position [7, 0]
click at [613, 250] on span "send" at bounding box center [615, 255] width 10 height 10
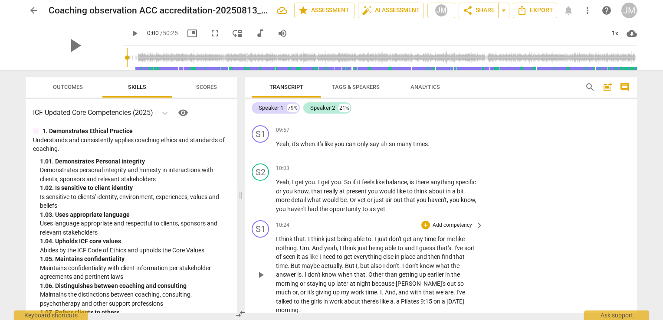
scroll to position [2348, 0]
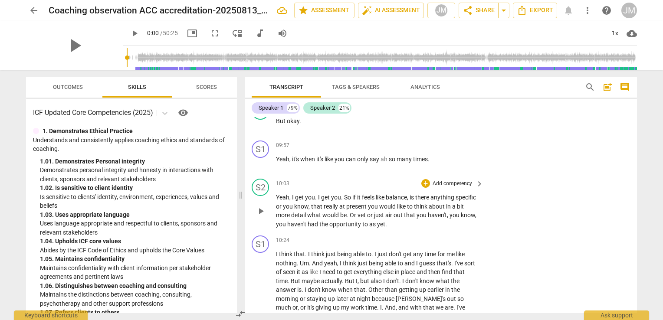
click at [452, 180] on p "Add competency" at bounding box center [452, 184] width 41 height 8
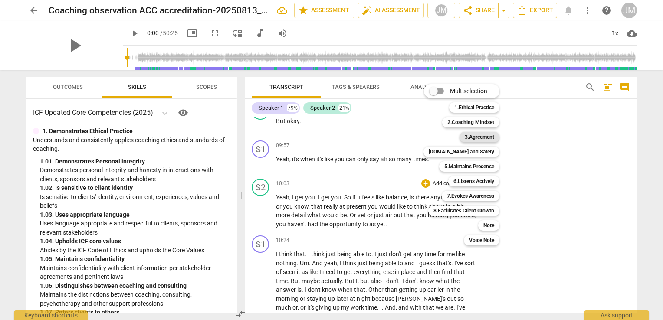
click at [484, 135] on b "3.Agreement" at bounding box center [480, 137] width 30 height 10
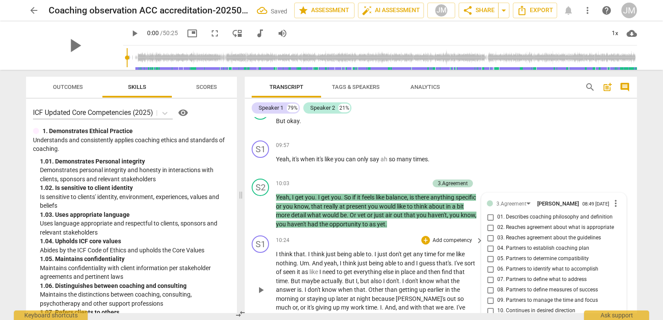
scroll to position [2474, 0]
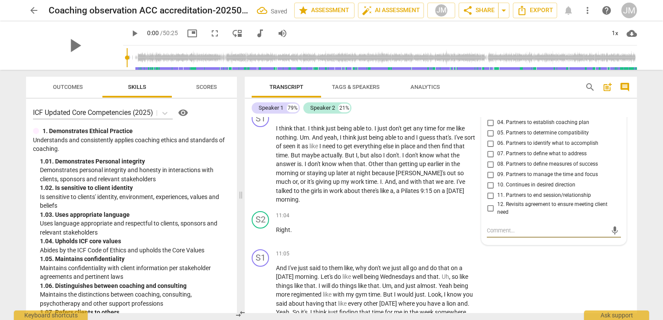
click at [506, 171] on span "09. Partners to manage the time and focus" at bounding box center [548, 175] width 101 height 8
click at [498, 170] on input "09. Partners to manage the time and focus" at bounding box center [491, 175] width 14 height 10
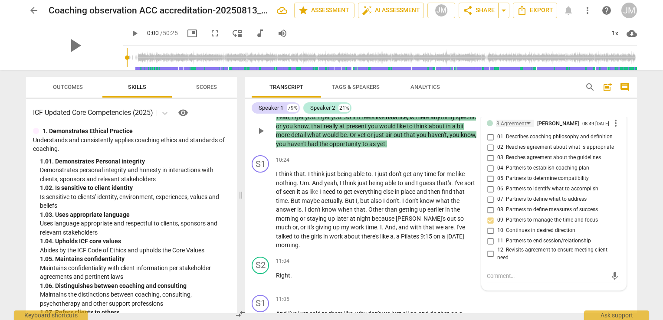
scroll to position [2431, 0]
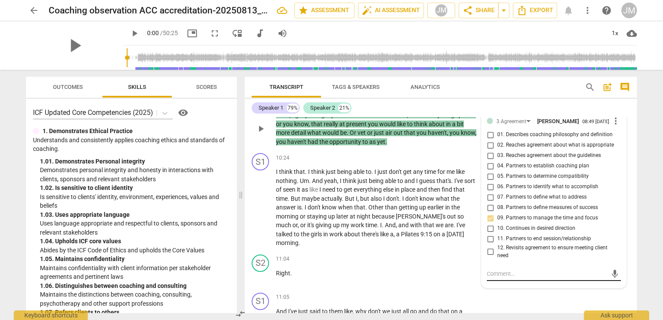
click at [505, 270] on textarea at bounding box center [547, 274] width 120 height 8
click at [487, 270] on textarea "Utilising STOCKERS here, I could have done this is less words reflective bak." at bounding box center [547, 278] width 120 height 16
click at [570, 270] on textarea "I acknowlwedged 'Balance' as a theme. Utilising STOCKERS here, I could have don…" at bounding box center [547, 282] width 120 height 25
click at [523, 270] on textarea "I acknowlwedged 'Balance' as a theme. Utilising STOCKERS here, I could have don…" at bounding box center [547, 282] width 120 height 25
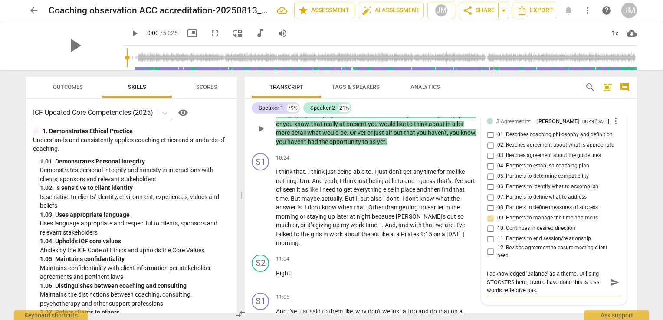
click at [531, 274] on textarea "I acknowledged 'Balance' as a theme. Utilising STOCKERS here, I could have done…" at bounding box center [547, 282] width 120 height 25
click at [587, 270] on textarea "I acknowledged 'Balance' as a theme. Utilising STOCKERS here, I could have done…" at bounding box center [547, 282] width 120 height 25
drag, startPoint x: 587, startPoint y: 258, endPoint x: 500, endPoint y: 272, distance: 87.9
click at [500, 272] on textarea "I acknowledged 'Balance' as a theme. Utilising STOCKERS here, I could have done…" at bounding box center [547, 282] width 120 height 25
click at [544, 274] on textarea "I acknowledged 'Balance' as a theme. Utilising STOCKERS here, I could have done…" at bounding box center [547, 282] width 120 height 25
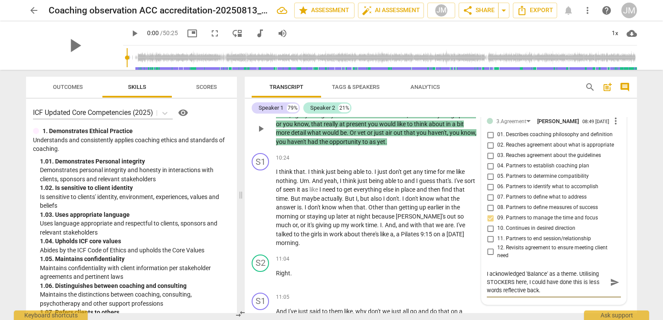
click at [521, 275] on textarea "I acknowledged 'Balance' as a theme. Utilising STOCKERS here, I could have done…" at bounding box center [547, 282] width 120 height 25
drag, startPoint x: 538, startPoint y: 275, endPoint x: 504, endPoint y: 271, distance: 34.9
click at [504, 271] on textarea "I acknowledged 'Balance' as a theme. Utilising STOCKERS here, I could have done…" at bounding box center [547, 282] width 120 height 25
click at [610, 274] on span "send" at bounding box center [615, 279] width 10 height 10
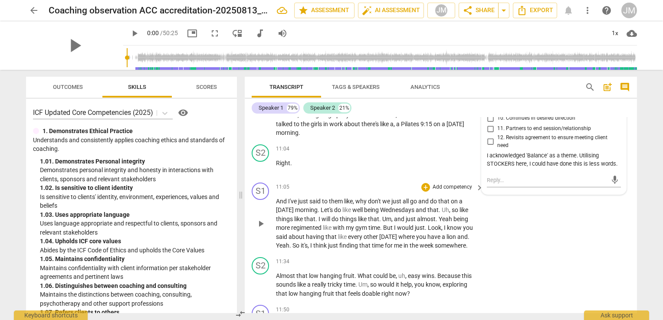
scroll to position [2561, 0]
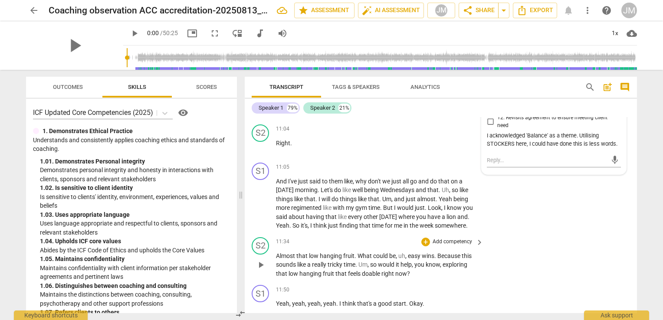
click at [460, 238] on p "Add competency" at bounding box center [452, 242] width 41 height 8
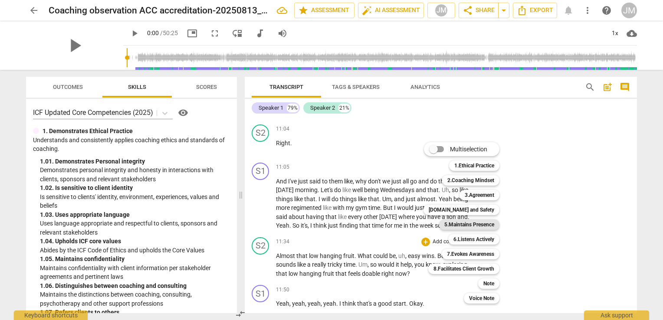
click at [470, 223] on b "5.Maintains Presence" at bounding box center [470, 225] width 50 height 10
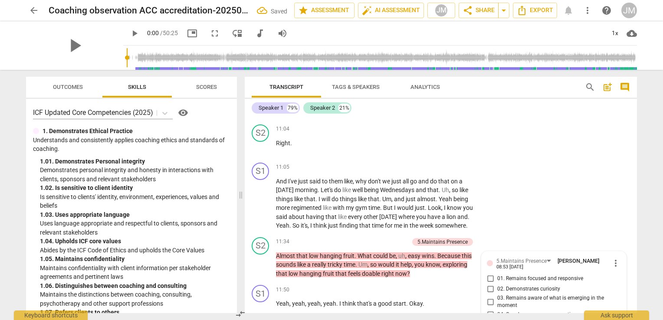
scroll to position [2698, 0]
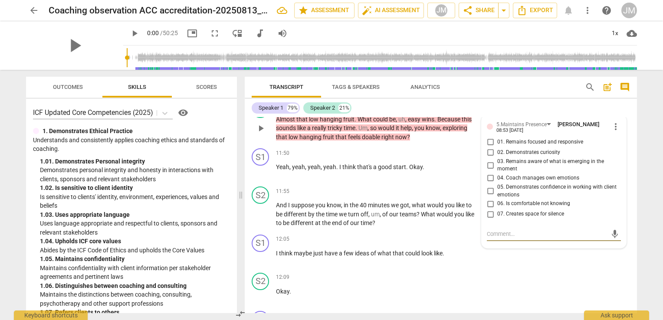
click at [491, 148] on input "02. Demonstrates curiosity" at bounding box center [491, 153] width 14 height 10
click at [514, 230] on textarea at bounding box center [547, 234] width 120 height 8
click at [506, 230] on textarea "I recognsed" at bounding box center [547, 234] width 120 height 8
drag, startPoint x: 506, startPoint y: 215, endPoint x: 495, endPoint y: 218, distance: 11.4
click at [495, 230] on textarea "I recognsed" at bounding box center [547, 234] width 120 height 8
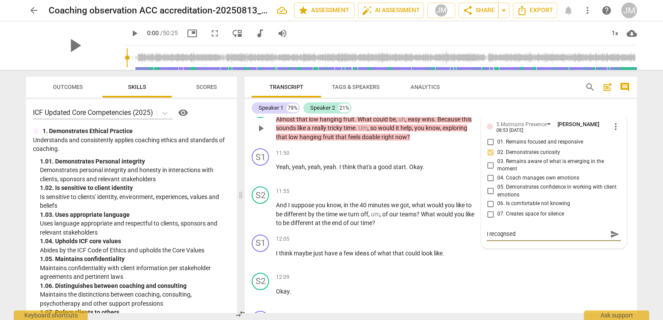
click at [501, 230] on textarea "I recognsed" at bounding box center [547, 234] width 120 height 8
click at [505, 230] on textarea "I recognsed" at bounding box center [547, 234] width 120 height 8
click at [532, 230] on textarea "I recognised" at bounding box center [547, 234] width 120 height 8
click at [504, 230] on textarea "I recognised the thinker" at bounding box center [547, 234] width 120 height 8
click at [491, 228] on div "I recognised the thinker I recognised the thinker send" at bounding box center [554, 235] width 134 height 14
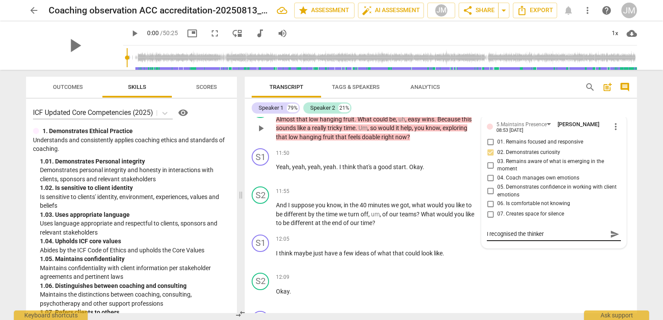
click at [553, 230] on textarea "I recognised the thinker" at bounding box center [547, 234] width 120 height 8
click at [525, 230] on textarea "I recognised the thinker had [PERSON_NAME] in her mind and was still in the thi…" at bounding box center [547, 242] width 120 height 25
click at [548, 230] on textarea "I recognised the thinker had [PERSON_NAME] in her mind and was still in the thi…" at bounding box center [547, 242] width 120 height 25
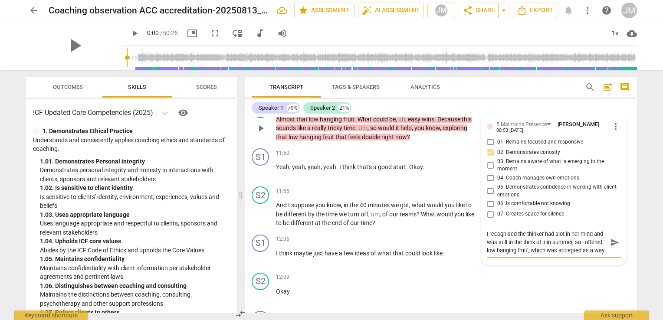
scroll to position [7, 0]
click at [615, 238] on span "send" at bounding box center [615, 243] width 10 height 10
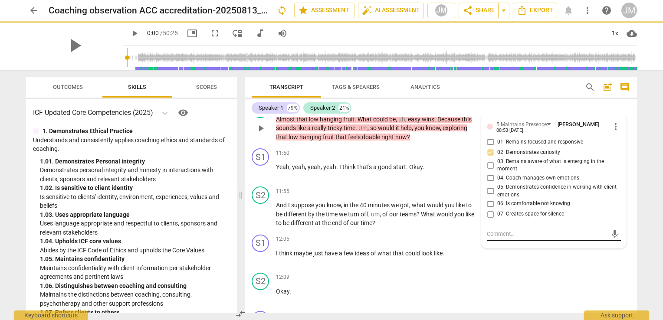
scroll to position [0, 0]
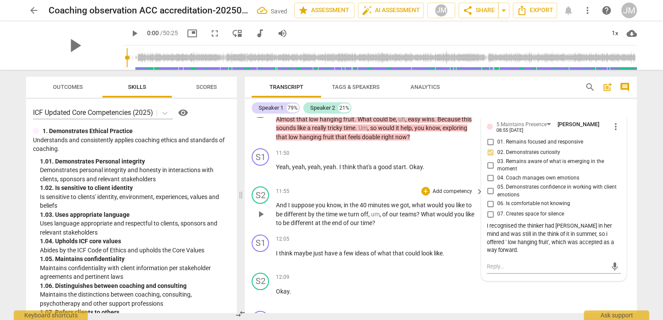
click at [400, 201] on p "And I suppose you know , in the 40 minutes we got , what would you like to be d…" at bounding box center [377, 214] width 203 height 27
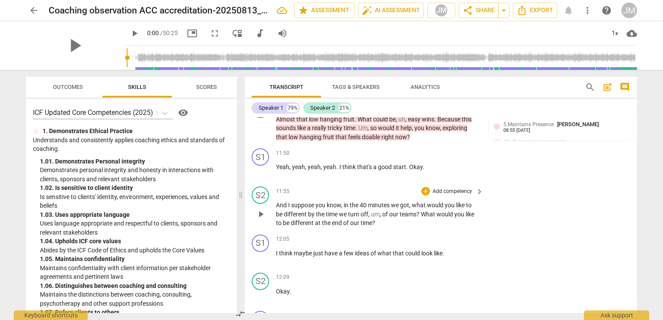
click at [451, 188] on p "Add competency" at bounding box center [452, 192] width 41 height 8
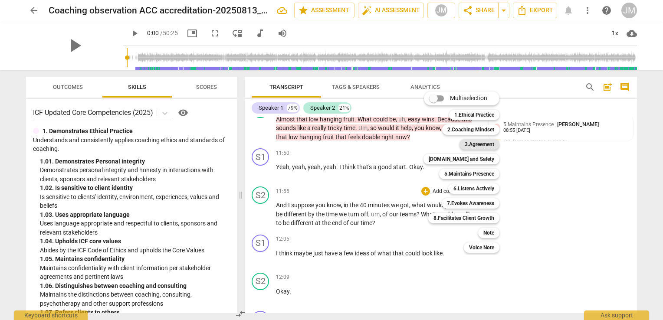
click at [475, 143] on b "3.Agreement" at bounding box center [480, 144] width 30 height 10
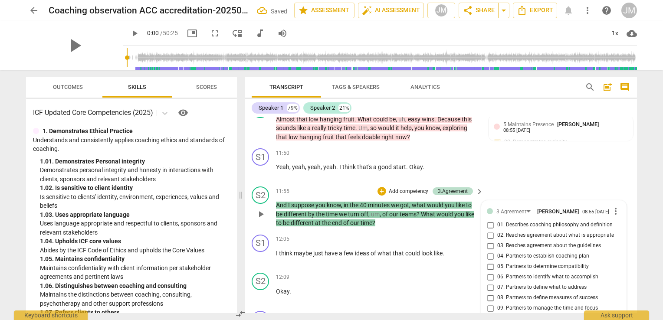
scroll to position [2831, 0]
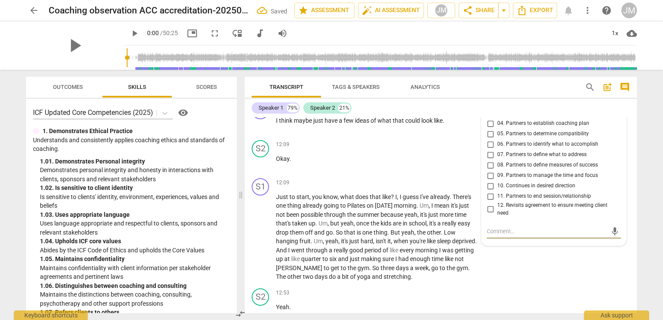
click at [511, 172] on span "09. Partners to manage the time and focus" at bounding box center [548, 176] width 101 height 8
click at [498, 171] on input "09. Partners to manage the time and focus" at bounding box center [491, 176] width 14 height 10
click at [514, 228] on textarea at bounding box center [547, 232] width 120 height 8
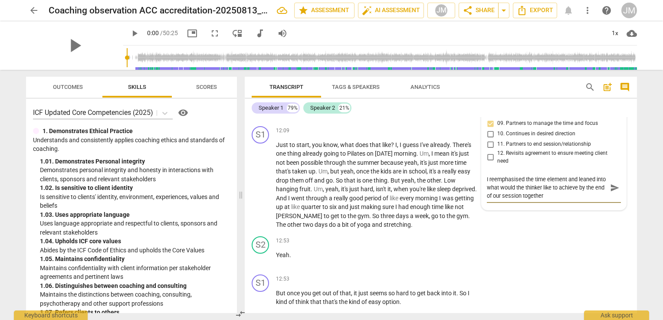
scroll to position [2839, 0]
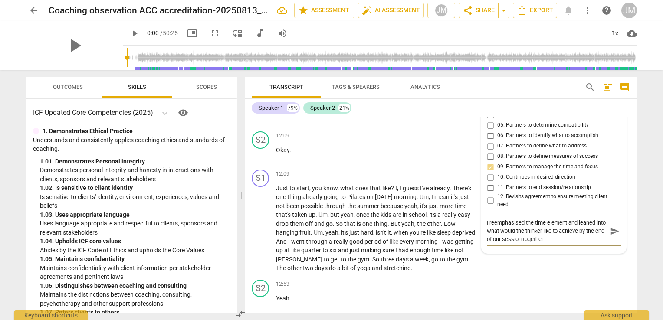
click at [492, 219] on textarea "I reemphasised the time element and leaned into what would the thinker like to …" at bounding box center [547, 231] width 120 height 25
click at [610, 227] on span "send" at bounding box center [615, 232] width 10 height 10
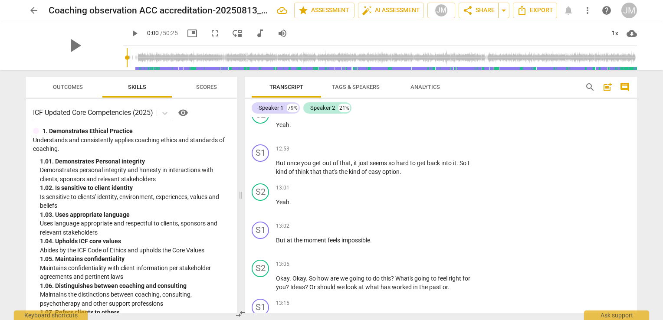
scroll to position [3057, 0]
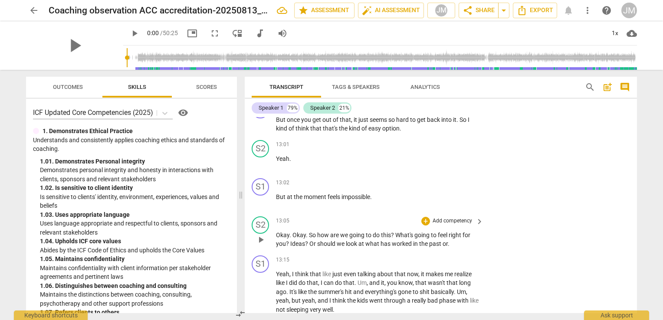
click at [443, 218] on p "Add competency" at bounding box center [452, 222] width 41 height 8
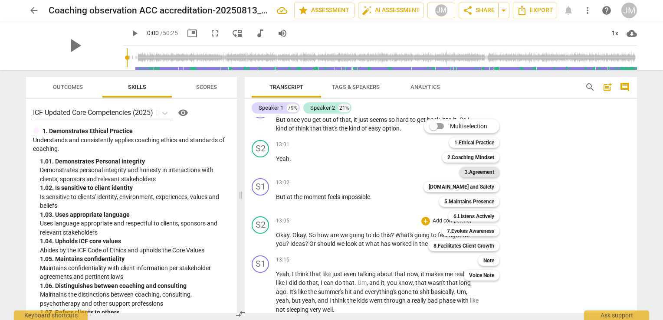
click at [483, 171] on b "3.Agreement" at bounding box center [480, 172] width 30 height 10
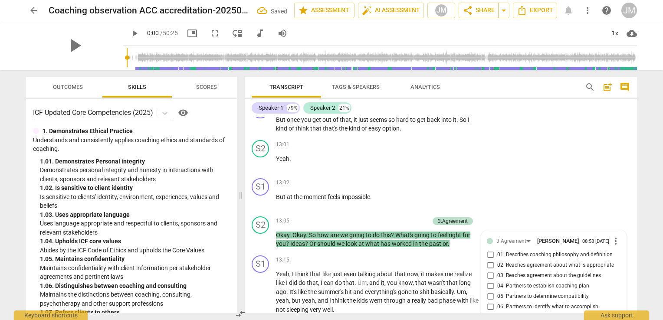
scroll to position [3218, 0]
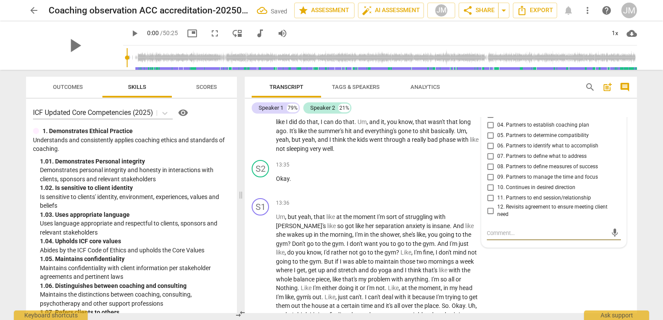
click at [488, 183] on input "10. Continues in desired direction" at bounding box center [491, 188] width 14 height 10
click at [509, 229] on textarea at bounding box center [547, 233] width 120 height 8
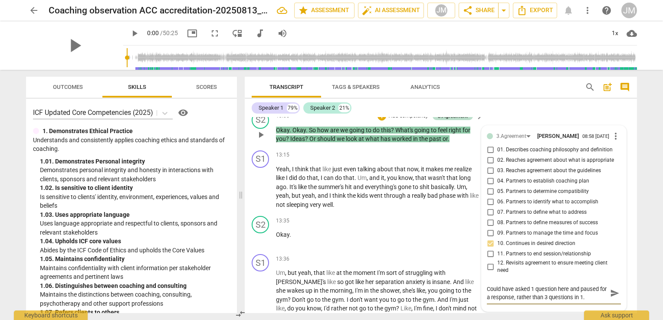
scroll to position [3175, 0]
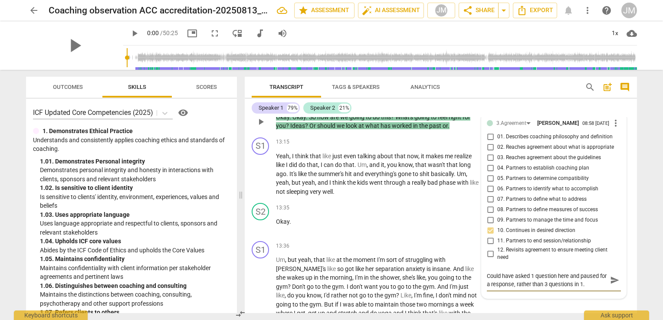
click at [610, 276] on span "send" at bounding box center [615, 281] width 10 height 10
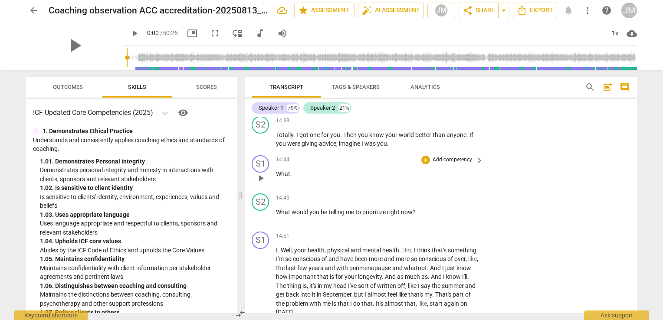
scroll to position [3435, 0]
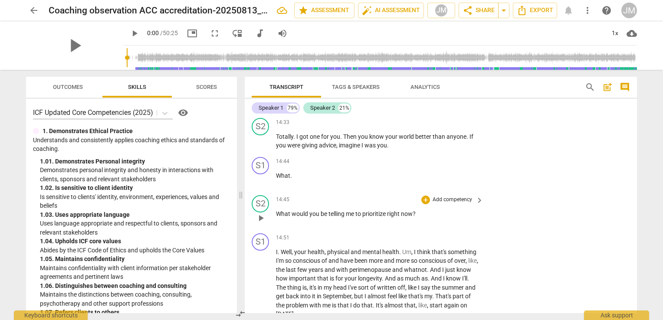
click at [444, 196] on p "Add competency" at bounding box center [452, 200] width 41 height 8
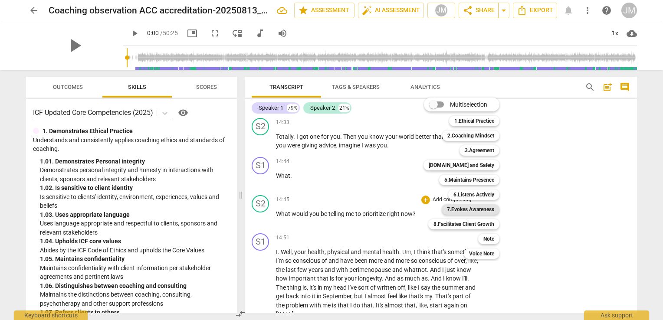
click at [485, 211] on b "7.Evokes Awareness" at bounding box center [470, 209] width 47 height 10
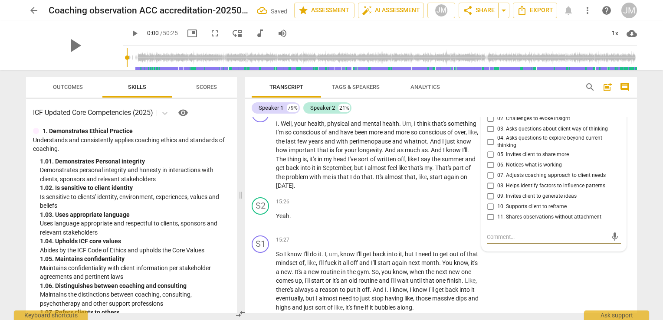
scroll to position [3520, 0]
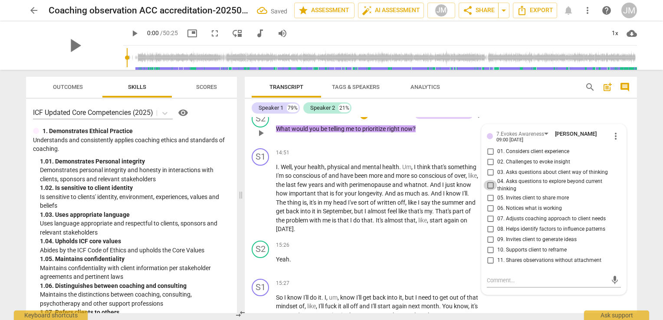
click at [488, 180] on input "04. Asks questions to explore beyond current thinking" at bounding box center [491, 185] width 14 height 10
click at [501, 277] on textarea at bounding box center [547, 281] width 120 height 8
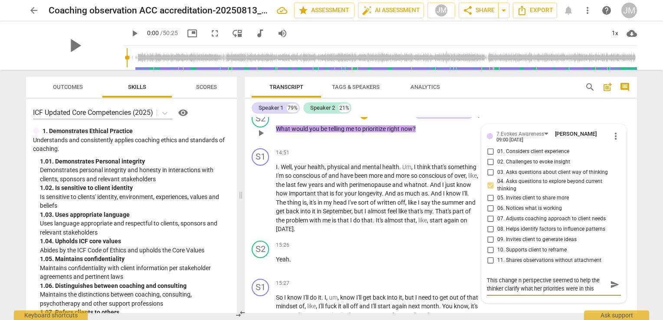
scroll to position [7, 0]
click at [612, 280] on span "send" at bounding box center [615, 285] width 10 height 10
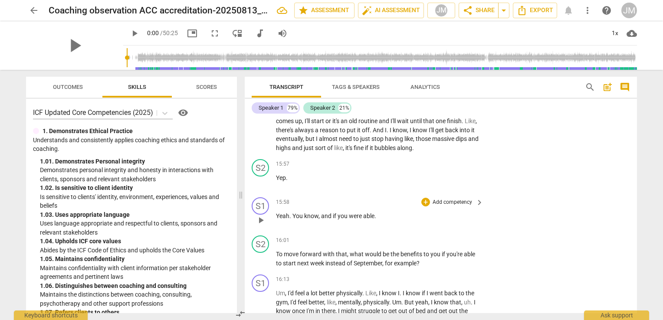
scroll to position [3737, 0]
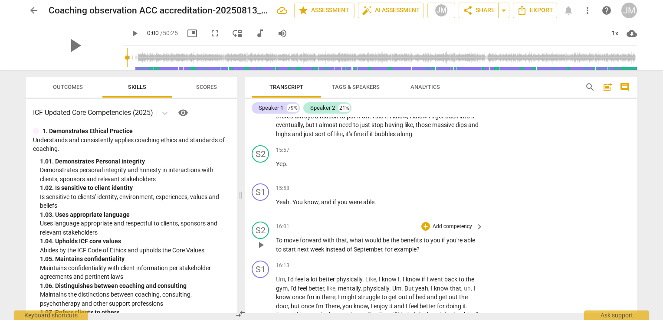
click at [443, 223] on p "Add competency" at bounding box center [452, 227] width 41 height 8
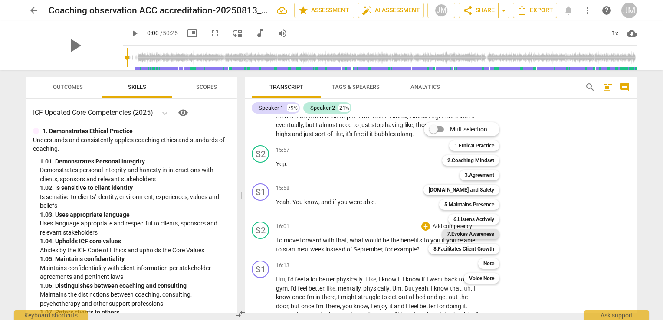
click at [474, 234] on b "7.Evokes Awareness" at bounding box center [470, 234] width 47 height 10
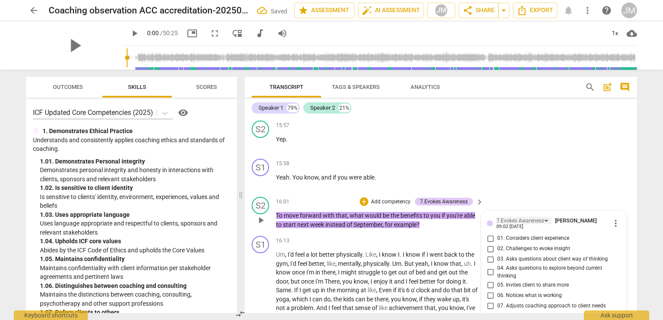
scroll to position [3761, 0]
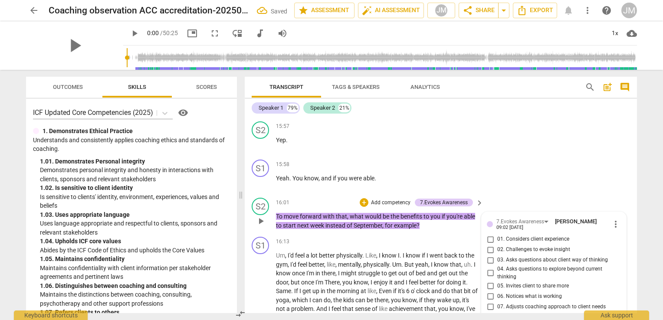
click at [490, 245] on input "02. Challenges to evoke insight" at bounding box center [491, 250] width 14 height 10
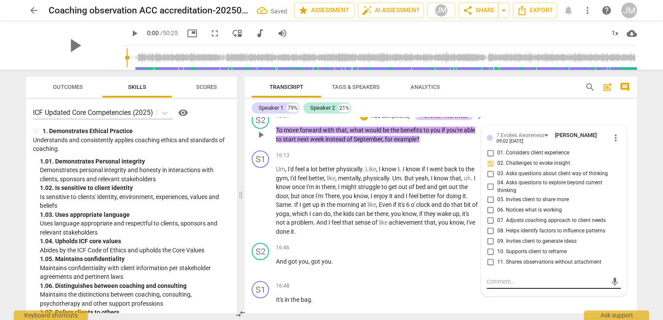
scroll to position [3848, 0]
click at [516, 277] on textarea at bounding box center [547, 281] width 120 height 8
click at [613, 281] on span "send" at bounding box center [615, 286] width 10 height 10
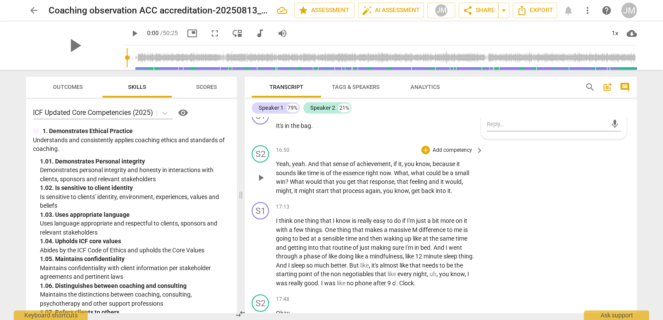
scroll to position [3978, 0]
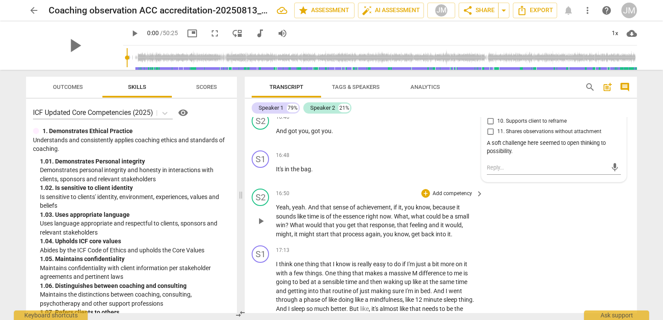
click at [449, 190] on p "Add competency" at bounding box center [452, 194] width 41 height 8
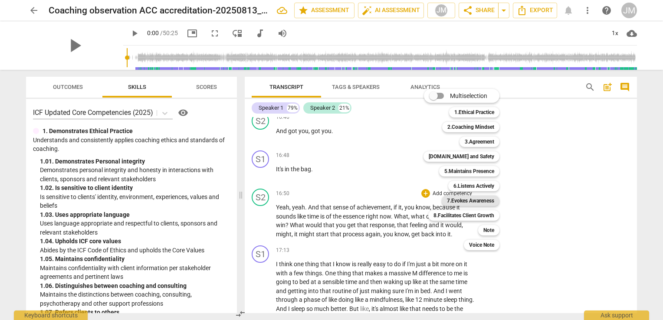
click at [469, 200] on b "7.Evokes Awareness" at bounding box center [470, 201] width 47 height 10
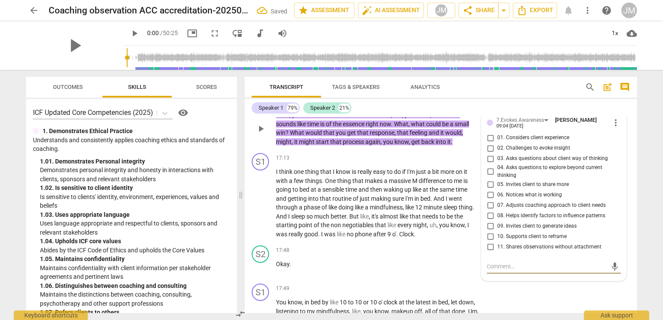
scroll to position [4055, 0]
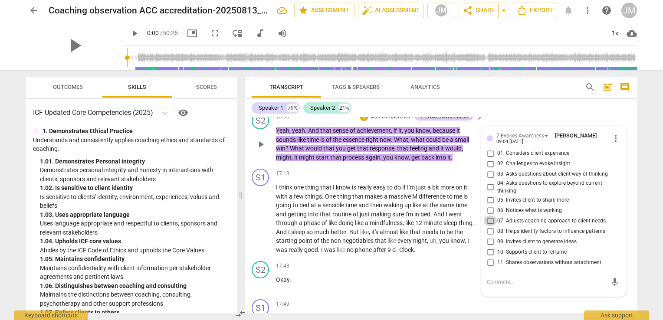
click at [489, 216] on input "07. Adjusts coaching approach to client needs" at bounding box center [491, 221] width 14 height 10
click at [506, 278] on textarea at bounding box center [547, 282] width 120 height 8
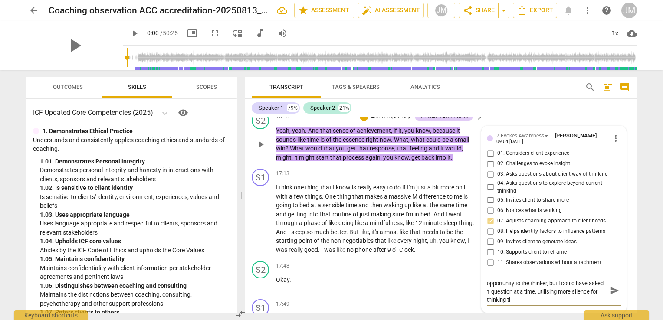
scroll to position [0, 0]
click at [612, 290] on span "send" at bounding box center [615, 295] width 10 height 10
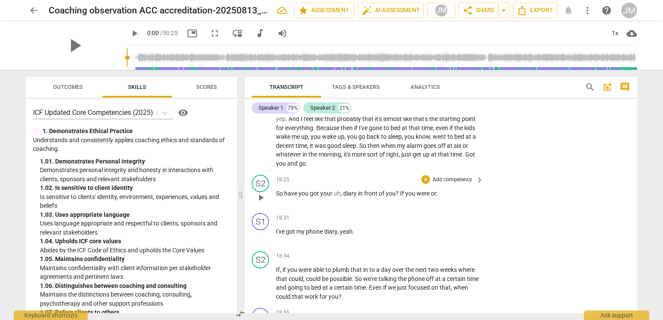
scroll to position [4316, 0]
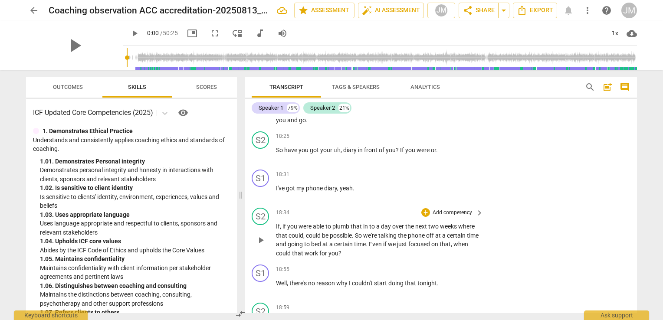
click at [455, 209] on p "Add competency" at bounding box center [452, 213] width 41 height 8
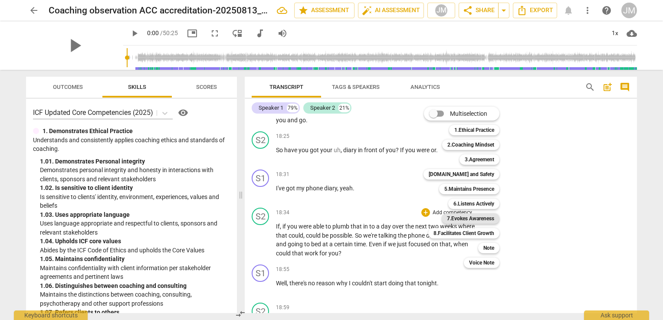
click at [475, 215] on b "7.Evokes Awareness" at bounding box center [470, 219] width 47 height 10
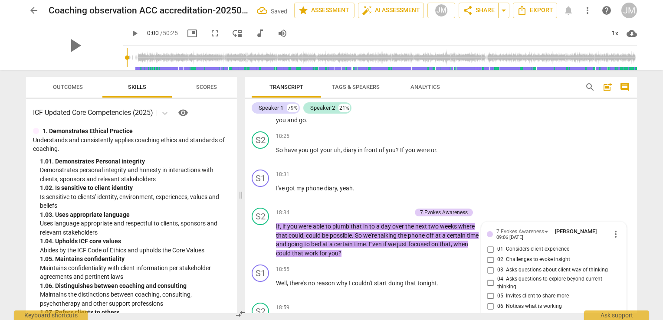
scroll to position [4454, 0]
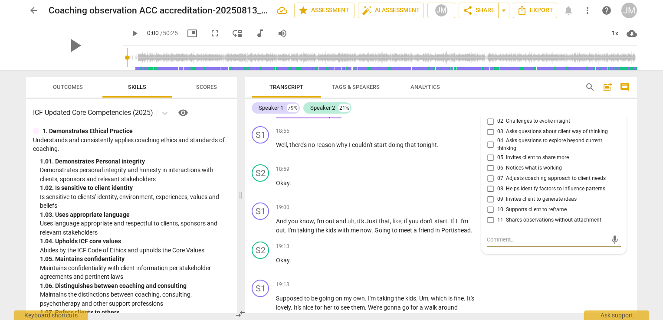
click at [488, 204] on input "10. Supports client to reframe" at bounding box center [491, 209] width 14 height 10
click at [502, 236] on textarea at bounding box center [547, 240] width 120 height 8
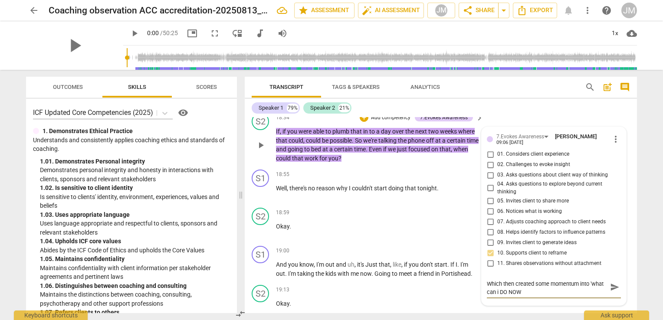
scroll to position [0, 0]
drag, startPoint x: 519, startPoint y: 274, endPoint x: 496, endPoint y: 271, distance: 23.2
click at [496, 279] on textarea "This offer was trying to bring ideas into action. Which then created some momen…" at bounding box center [547, 291] width 120 height 25
click at [537, 279] on textarea "This offer was trying to bring ideas into action. Which then created some momen…" at bounding box center [547, 291] width 120 height 25
click at [548, 279] on textarea "This offer was trying to bring ideas into action. Which then created some momen…" at bounding box center [547, 291] width 120 height 25
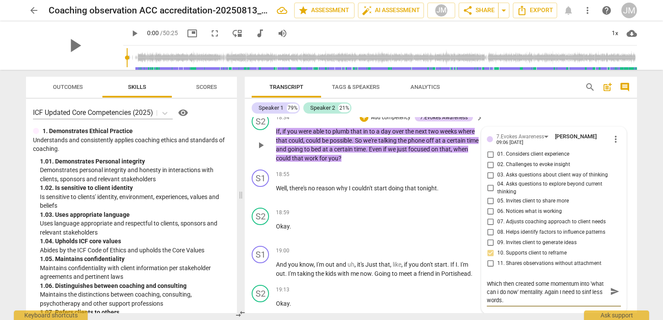
scroll to position [8, 0]
drag, startPoint x: 495, startPoint y: 276, endPoint x: 486, endPoint y: 277, distance: 8.7
click at [487, 279] on textarea "This offer was trying to bring ideas into action. Which then created some momen…" at bounding box center [547, 291] width 120 height 25
click at [610, 287] on span "send" at bounding box center [615, 292] width 10 height 10
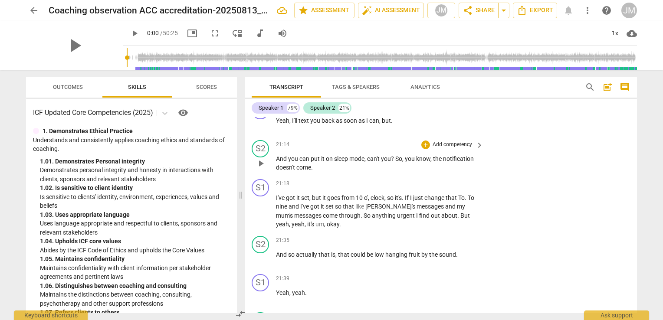
scroll to position [5192, 0]
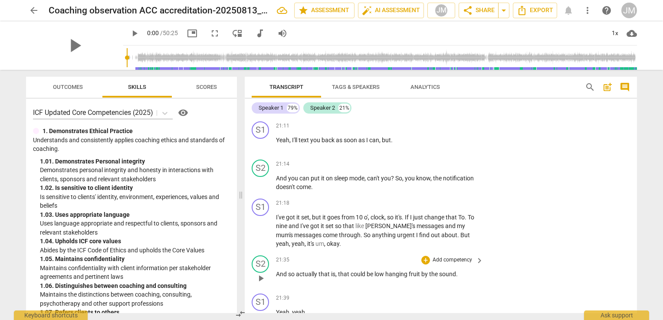
click at [434, 257] on p "Add competency" at bounding box center [452, 261] width 41 height 8
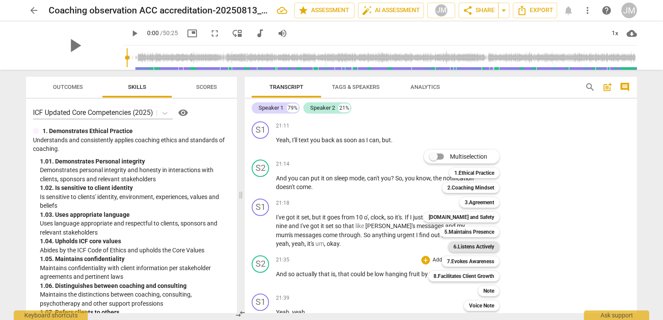
click at [478, 247] on b "6.Listens Actively" at bounding box center [474, 247] width 41 height 10
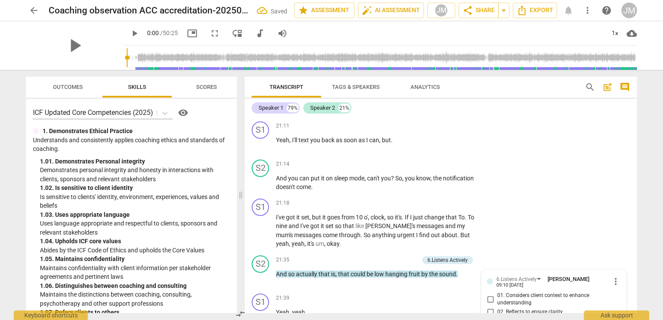
scroll to position [5327, 0]
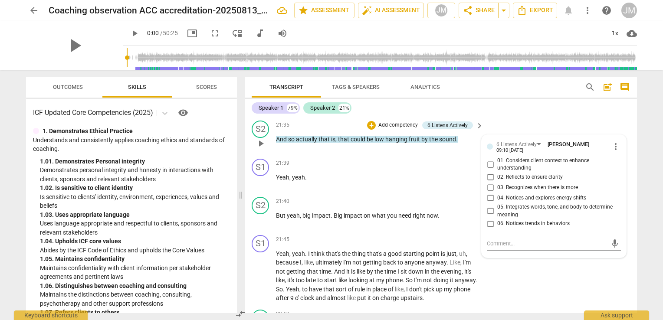
click at [540, 220] on span "06. Notices trends in behaviors" at bounding box center [534, 224] width 73 height 8
click at [498, 219] on input "06. Notices trends in behaviors" at bounding box center [491, 224] width 14 height 10
click at [529, 240] on textarea at bounding box center [547, 244] width 120 height 8
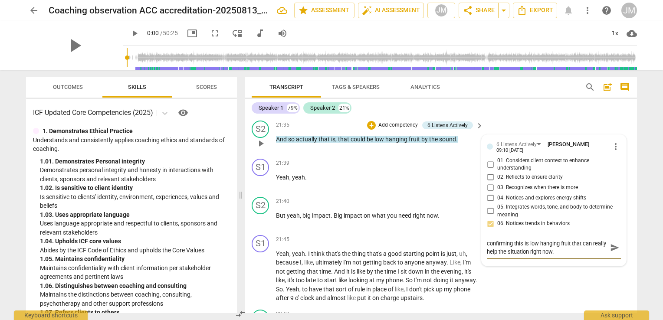
click at [615, 243] on span "send" at bounding box center [615, 248] width 10 height 10
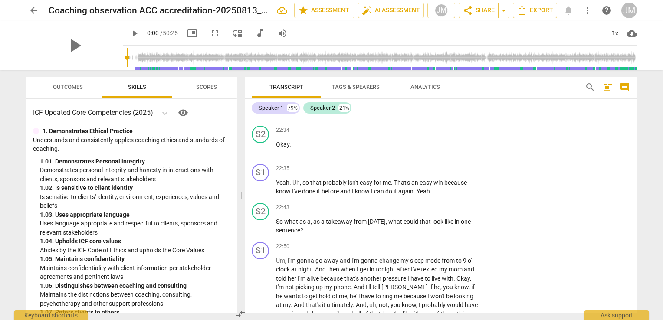
scroll to position [5761, 0]
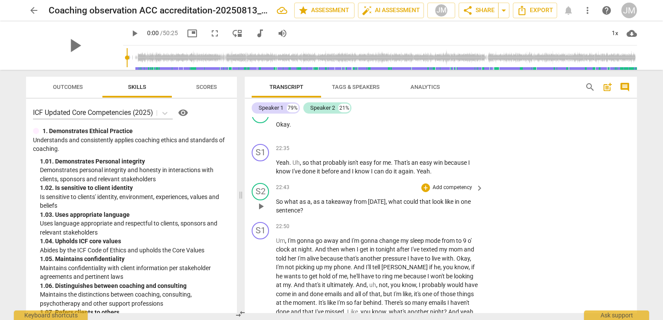
click at [452, 184] on div "+ Add competency" at bounding box center [448, 188] width 52 height 9
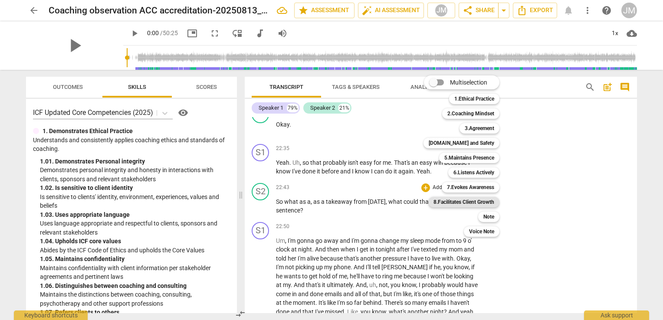
click at [472, 201] on b "8.Facilitates Client Growth" at bounding box center [464, 202] width 61 height 10
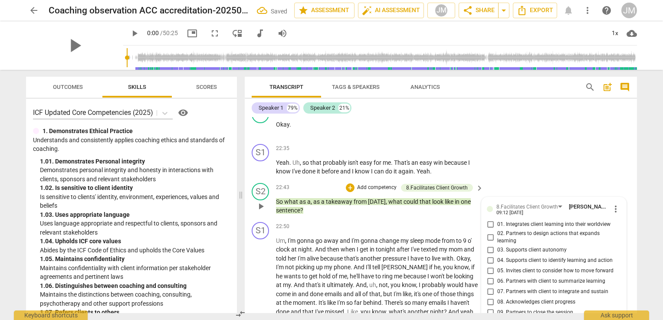
click at [501, 247] on span "03. Supports client autonomy" at bounding box center [532, 251] width 69 height 8
click at [498, 245] on input "03. Supports client autonomy" at bounding box center [491, 250] width 14 height 10
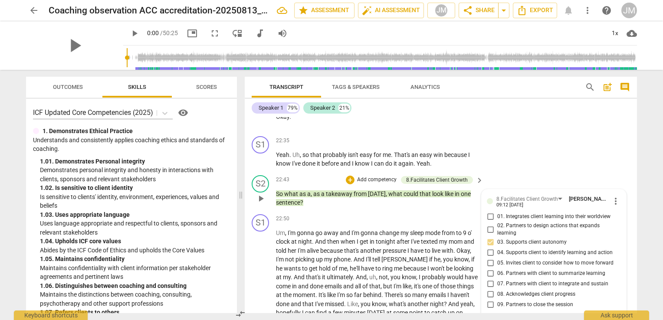
click at [376, 265] on span "to" at bounding box center [379, 268] width 7 height 7
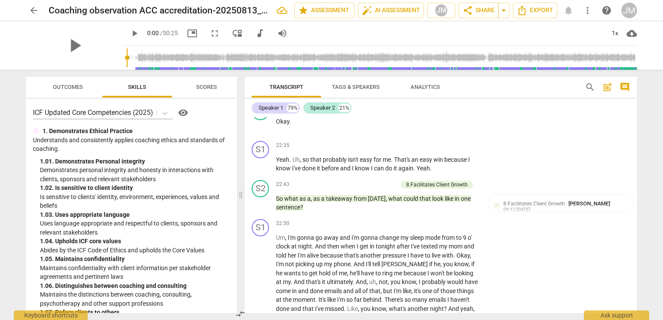
scroll to position [5786, 0]
